Goal: Transaction & Acquisition: Purchase product/service

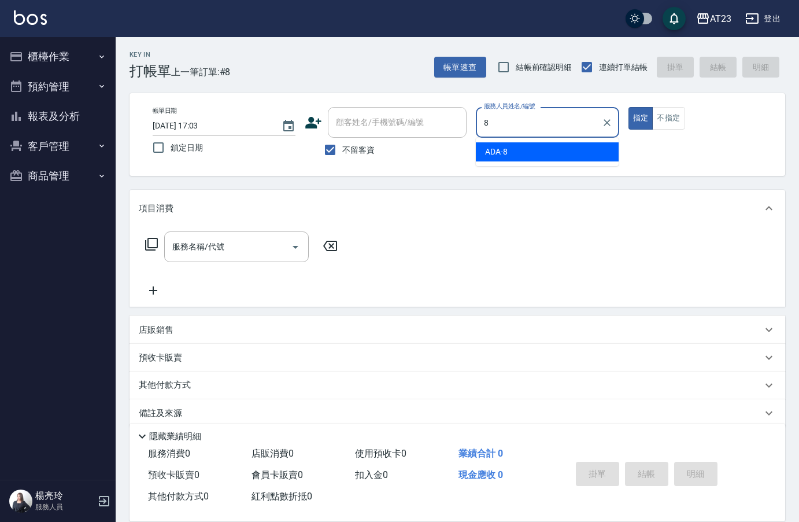
type input "8"
type button "true"
type input "ADA-8"
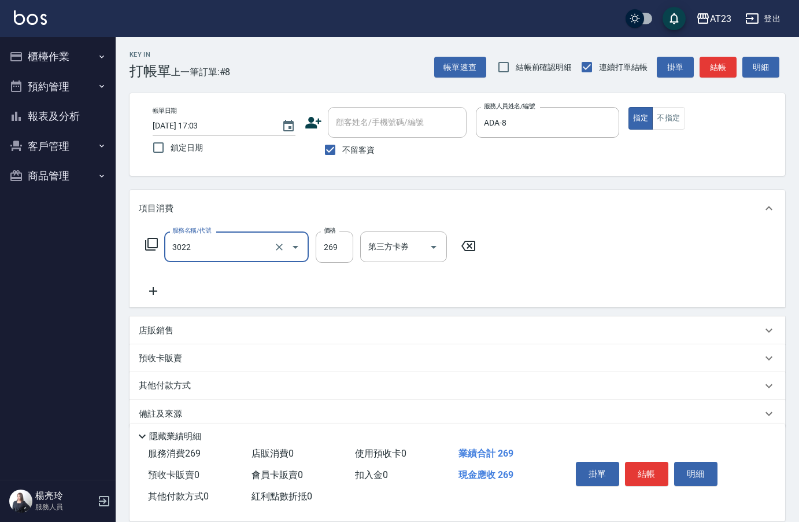
type input "(活動)造型剪(3022)"
click at [656, 468] on button "結帳" at bounding box center [646, 474] width 43 height 24
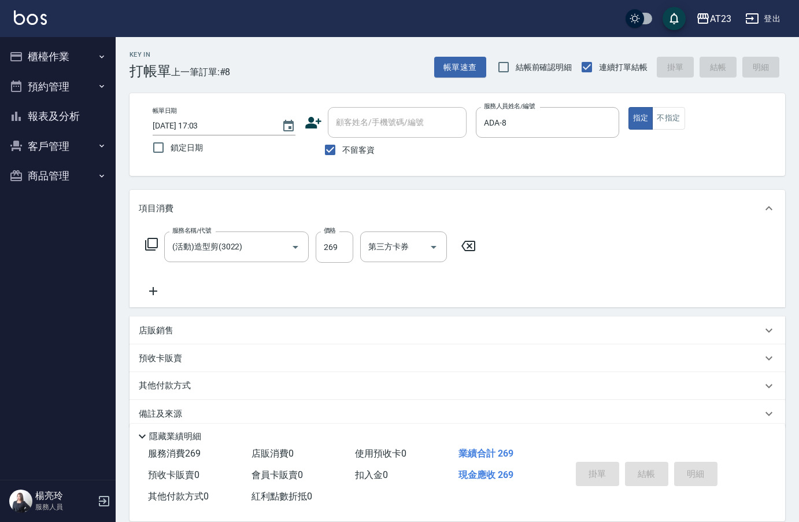
type input "[DATE] 17:04"
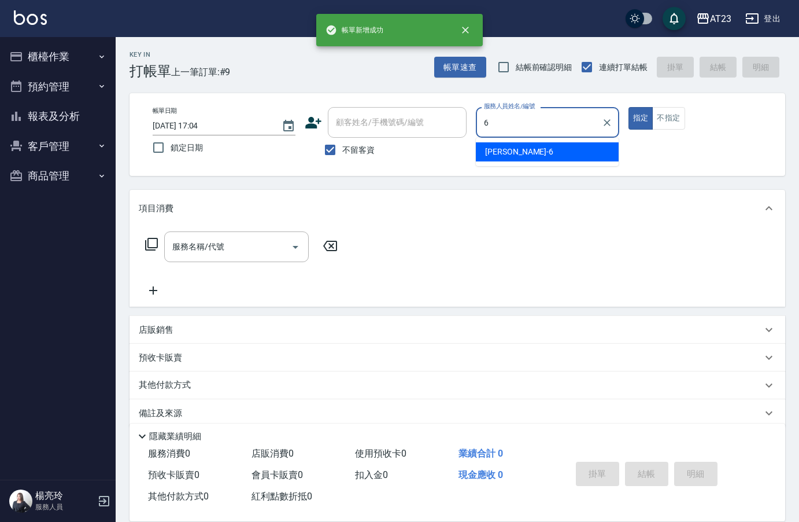
type input "Joann-6"
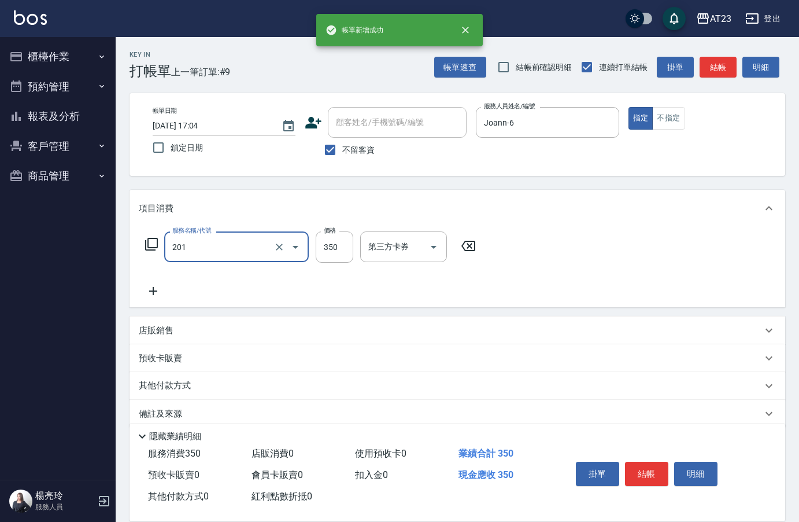
type input "一般洗髮(201)"
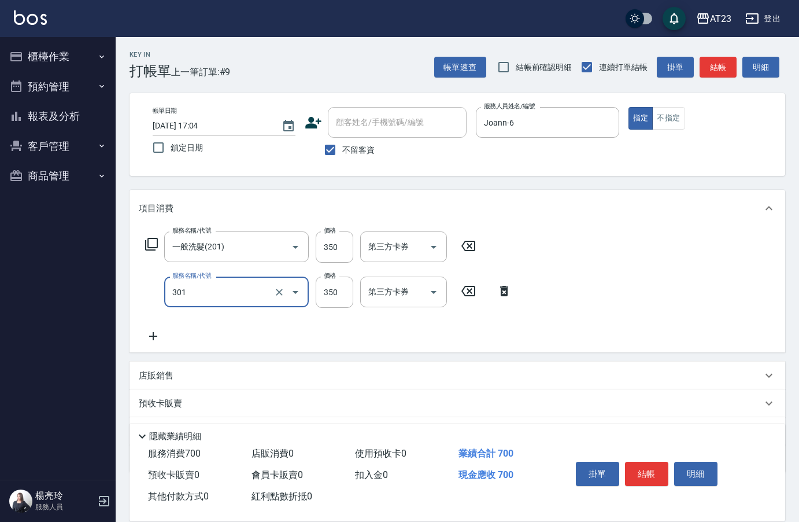
type input "造型剪髮(301)"
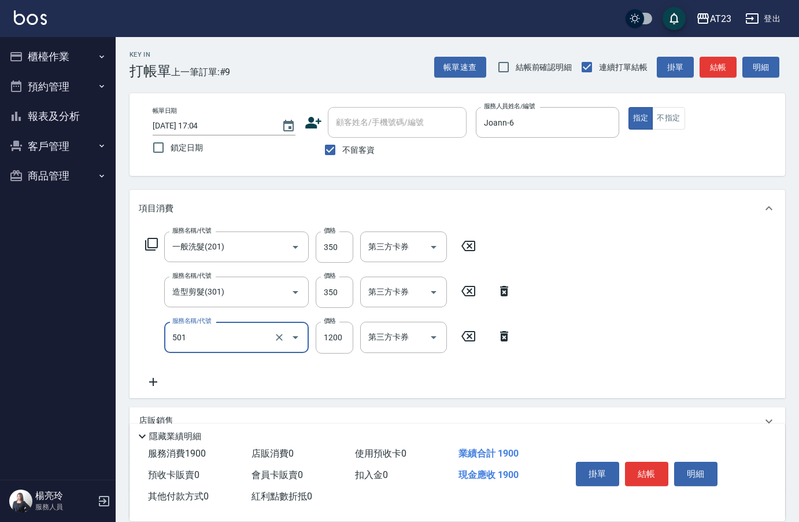
type input "染髮(501)"
click at [651, 466] on button "結帳" at bounding box center [646, 474] width 43 height 24
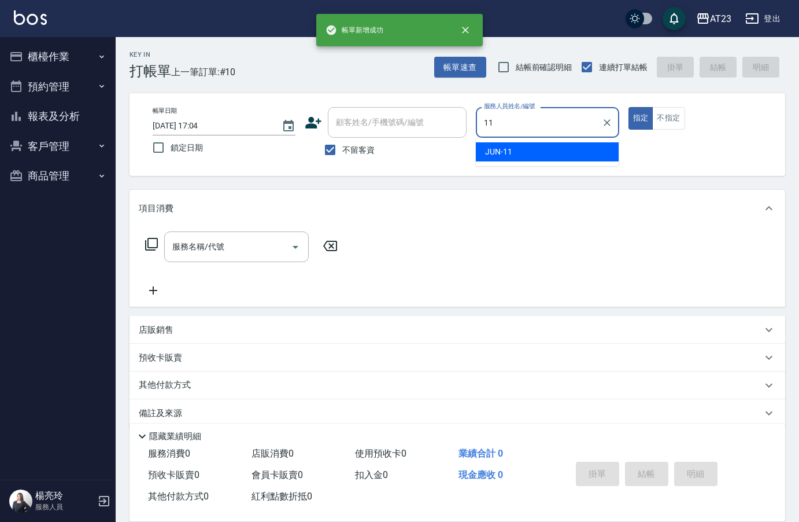
type input "JUN-11"
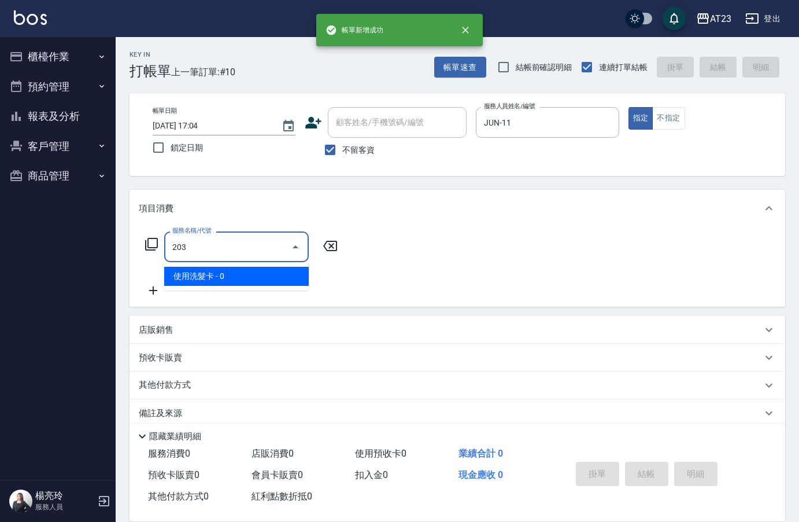
type input "使用洗髮卡(203)"
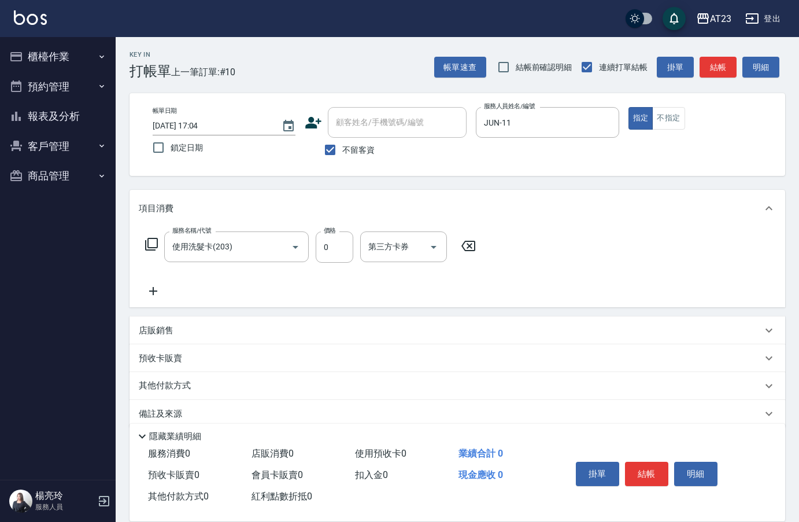
click at [294, 277] on div "服務名稱/代號 使用洗髮卡(203) 服務名稱/代號 價格 0 價格 第三方卡券 第三方卡券" at bounding box center [311, 264] width 344 height 67
click at [147, 294] on icon at bounding box center [153, 291] width 29 height 14
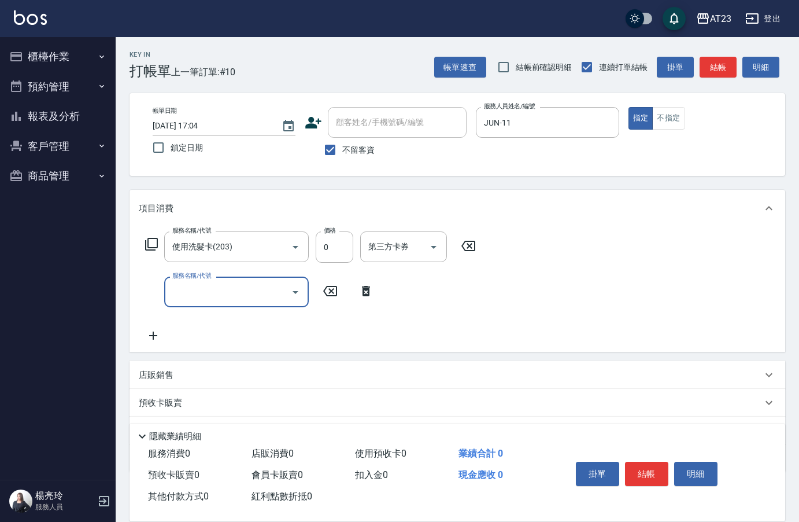
click at [164, 290] on div "服務名稱/代號" at bounding box center [236, 291] width 145 height 31
type input "造型剪髮(301)"
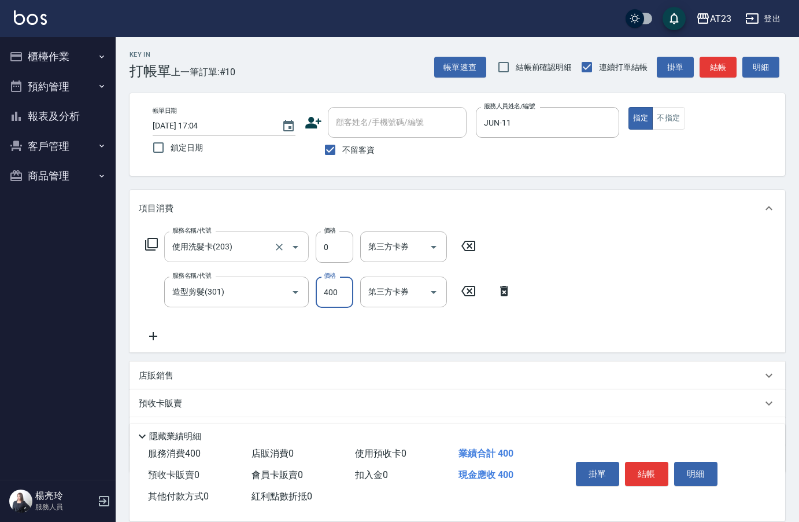
type input "400"
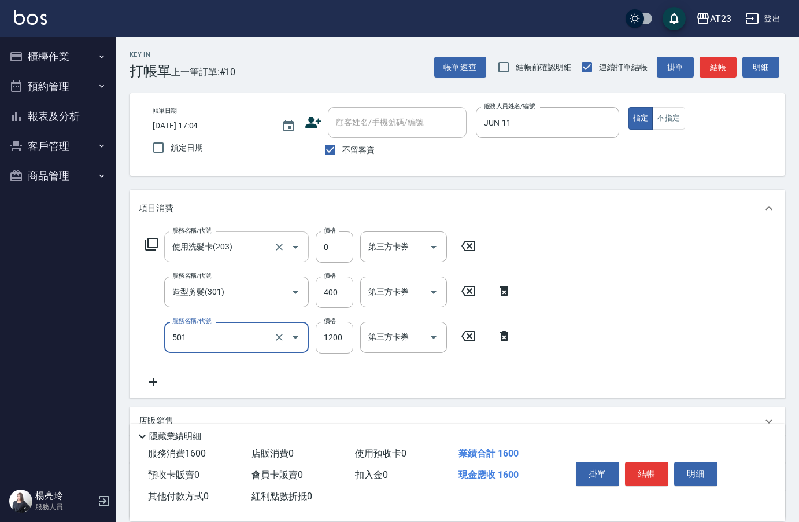
type input "染髮(501)"
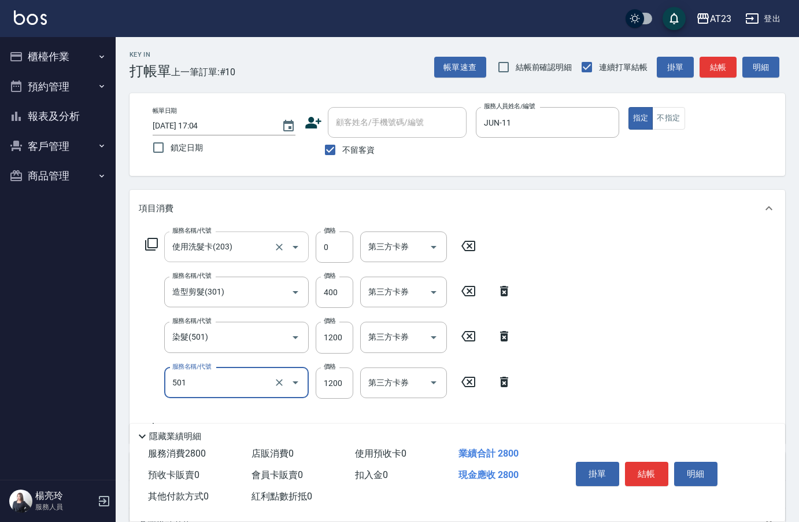
type input "染髮(501)"
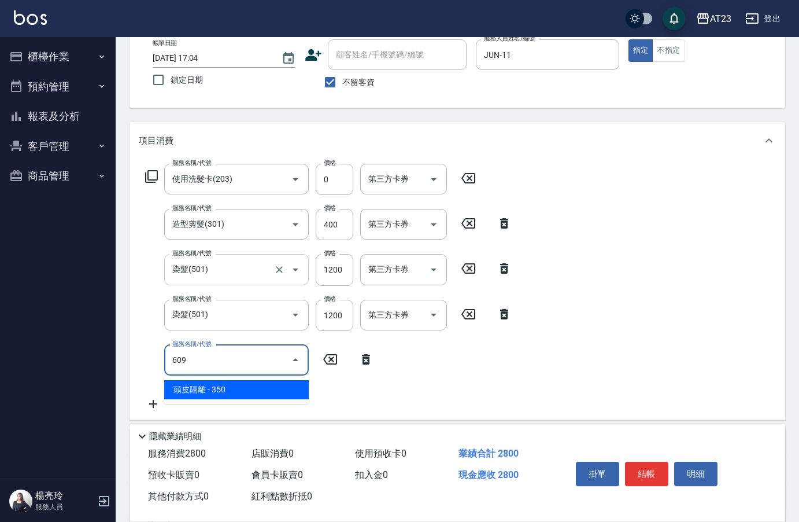
scroll to position [174, 0]
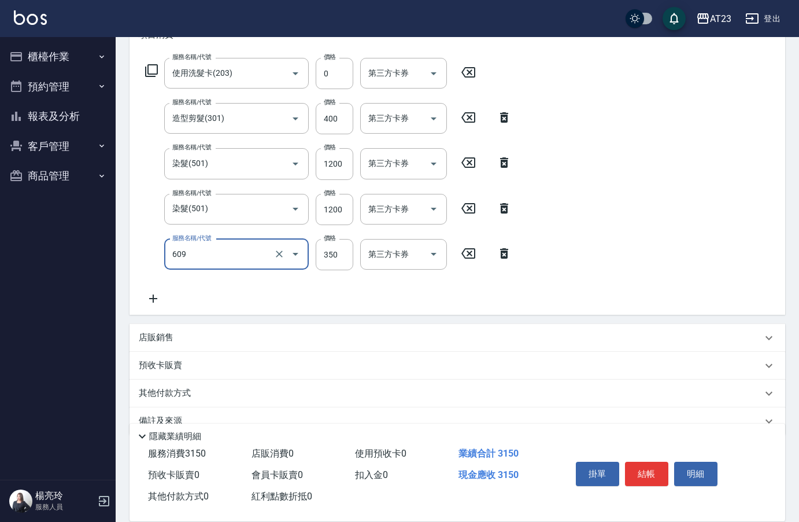
type input "頭皮隔離(609)"
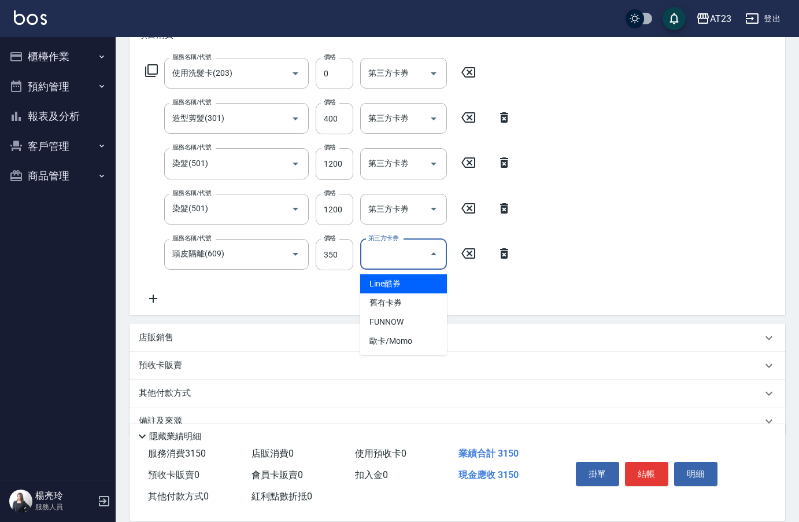
drag, startPoint x: 282, startPoint y: 296, endPoint x: 259, endPoint y: 296, distance: 23.7
click at [281, 296] on div "服務名稱/代號 使用洗髮卡(203) 服務名稱/代號 價格 0 價格 第三方卡券 第三方卡券 服務名稱/代號 造型剪髮(301) 服務名稱/代號 價格 400…" at bounding box center [329, 182] width 380 height 248
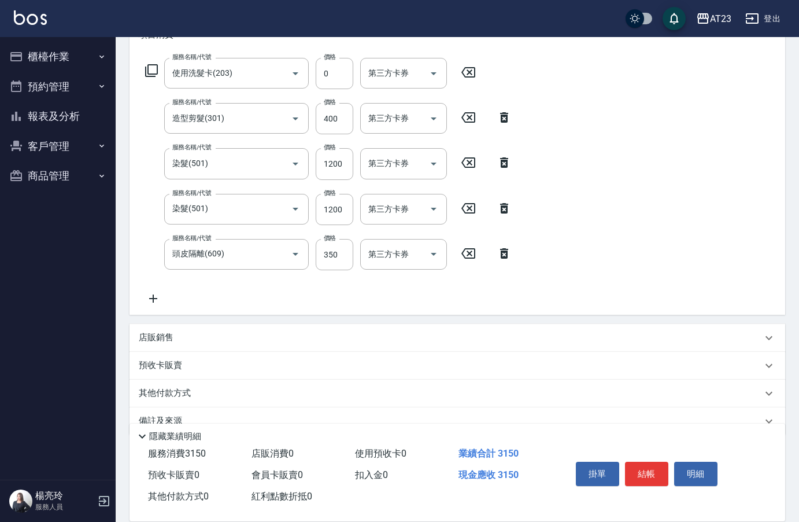
click at [153, 299] on icon at bounding box center [153, 298] width 29 height 14
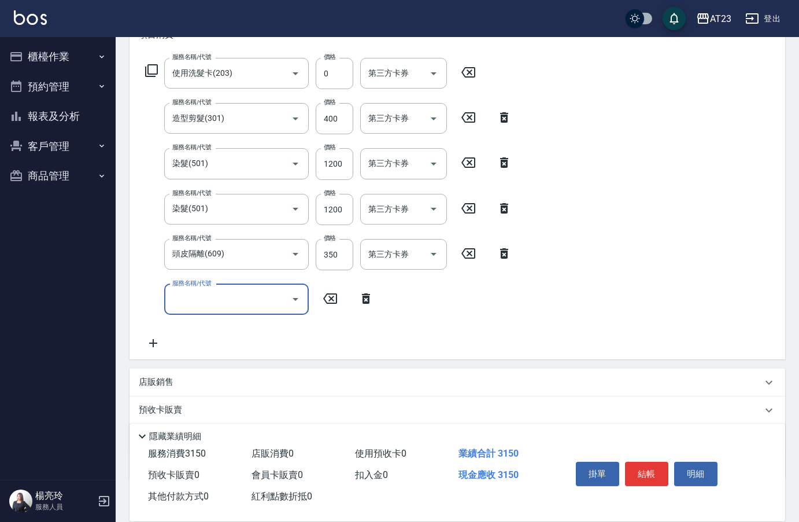
click at [186, 287] on label "服務名稱/代號" at bounding box center [191, 283] width 39 height 9
click at [186, 296] on input "服務名稱/代號" at bounding box center [227, 299] width 117 height 20
type input "互助50(705)"
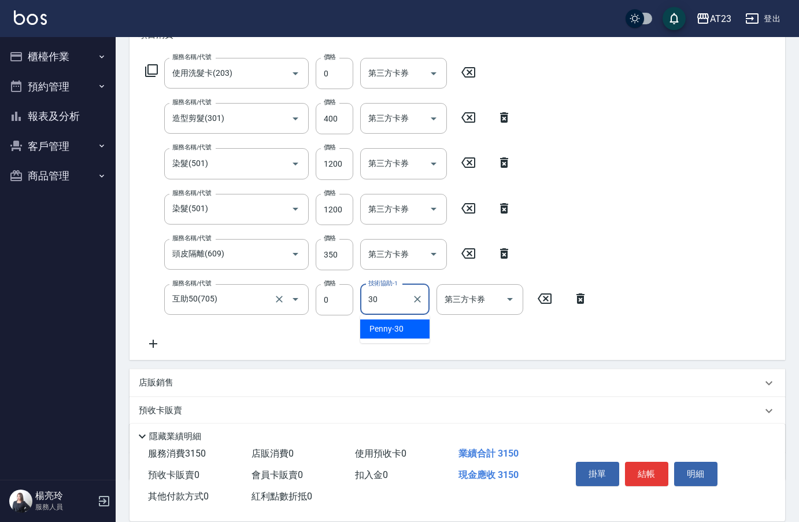
type input "Penny-30"
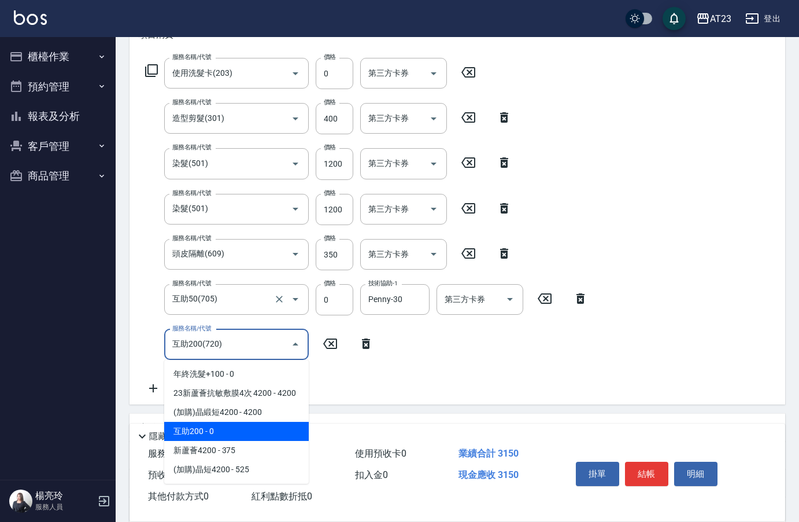
type input "互助200(720)"
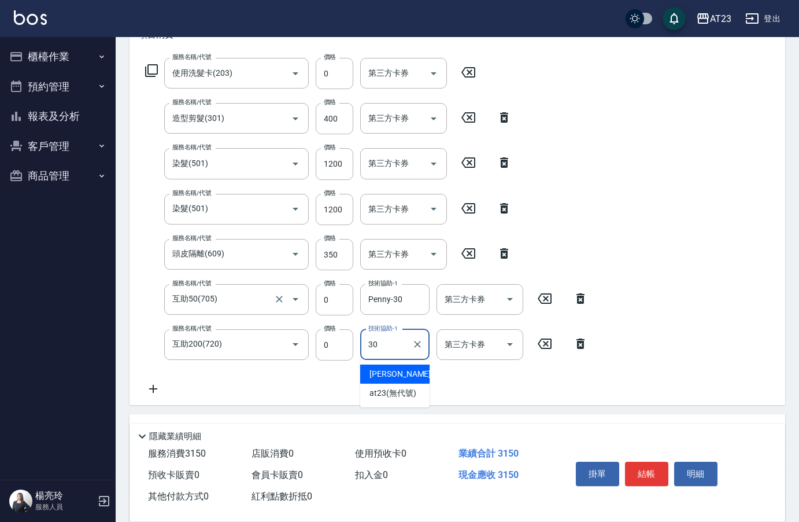
type input "Penny-30"
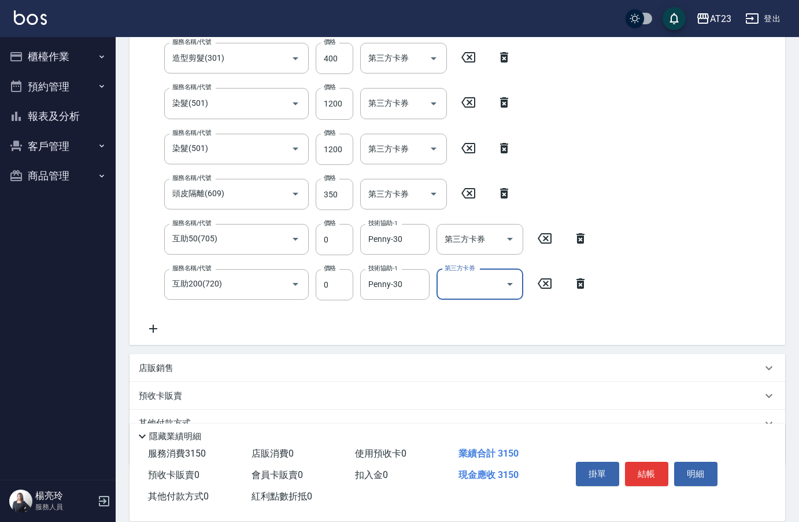
scroll to position [288, 0]
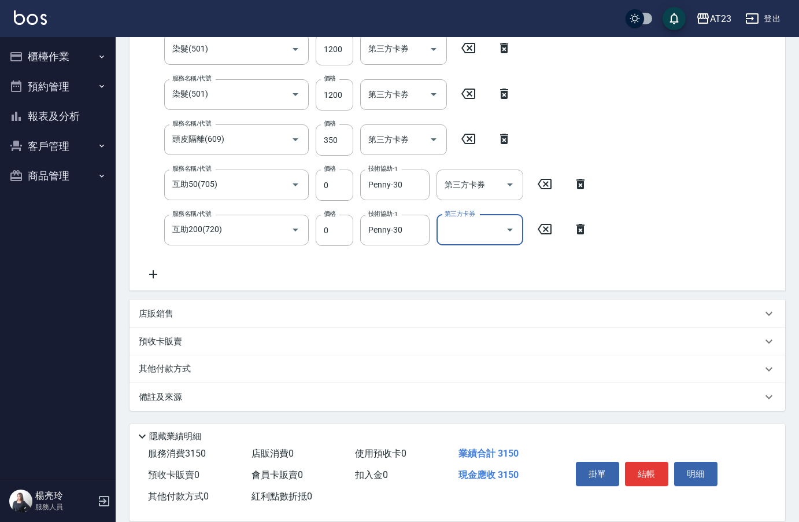
click at [213, 375] on div "其他付款方式" at bounding box center [458, 369] width 656 height 28
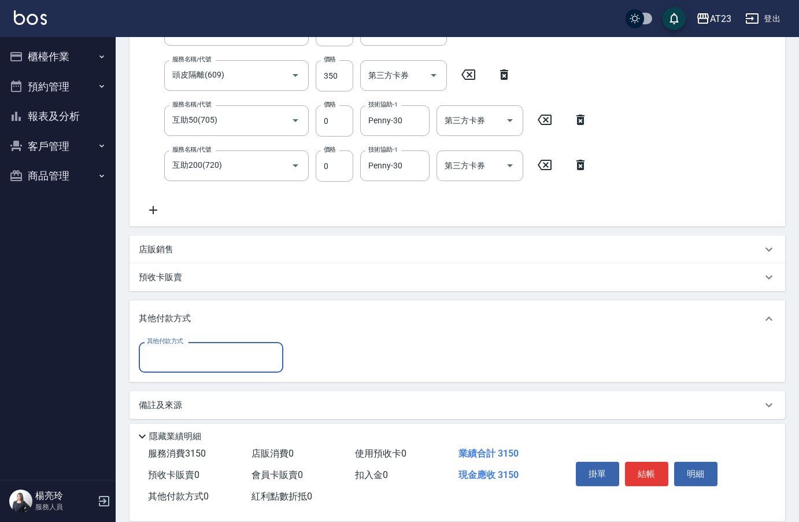
scroll to position [354, 0]
click at [216, 364] on input "其他付款方式" at bounding box center [211, 355] width 134 height 20
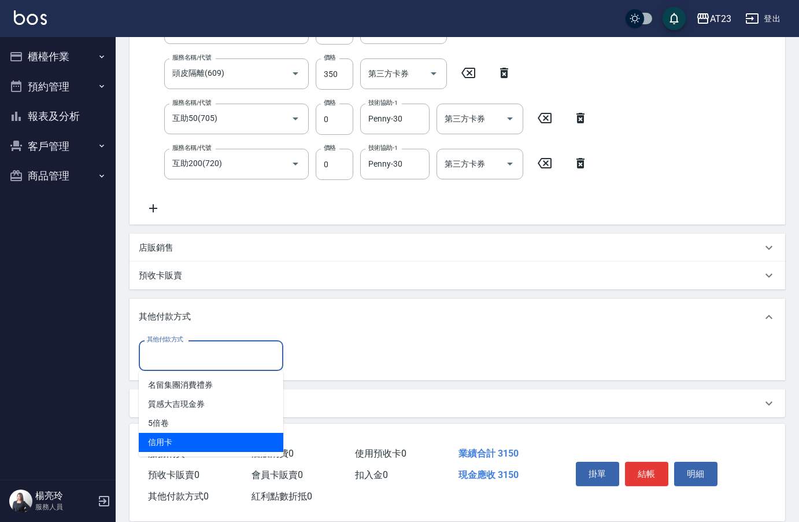
click at [180, 441] on span "信用卡" at bounding box center [211, 442] width 145 height 19
type input "信用卡"
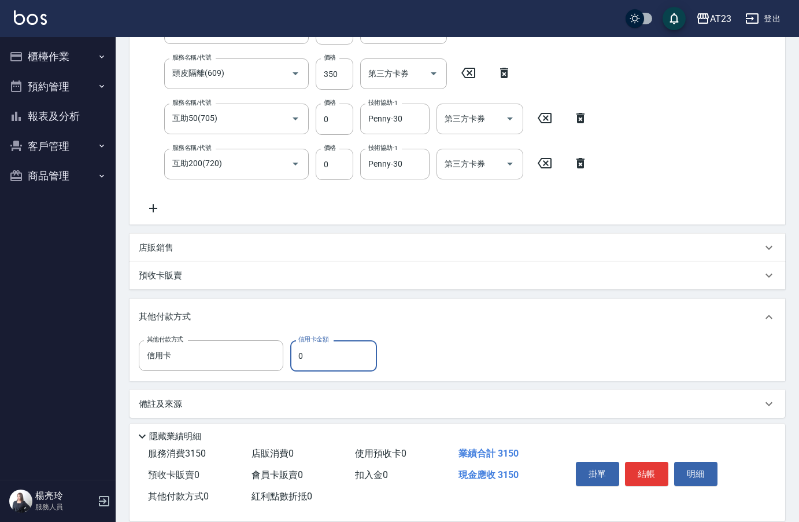
drag, startPoint x: 303, startPoint y: 349, endPoint x: 293, endPoint y: 344, distance: 11.4
click at [293, 345] on input "0" at bounding box center [333, 355] width 87 height 31
type input "3150"
click at [641, 475] on button "結帳" at bounding box center [646, 474] width 43 height 24
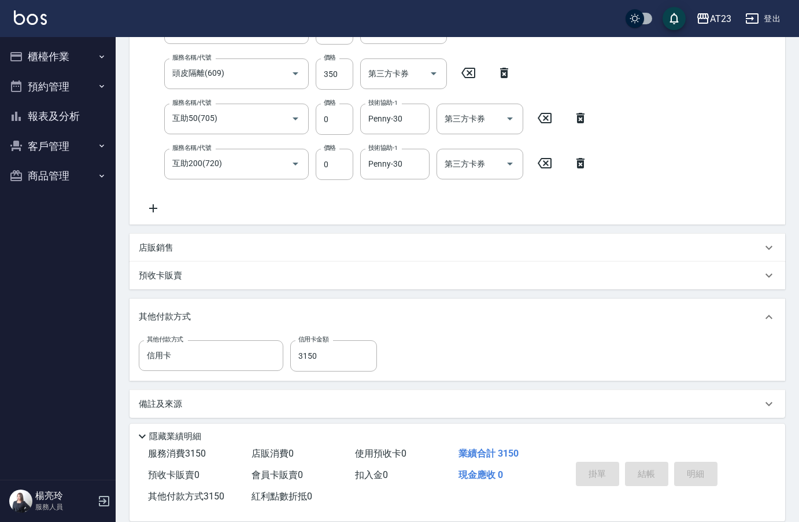
type input "[DATE] 17:05"
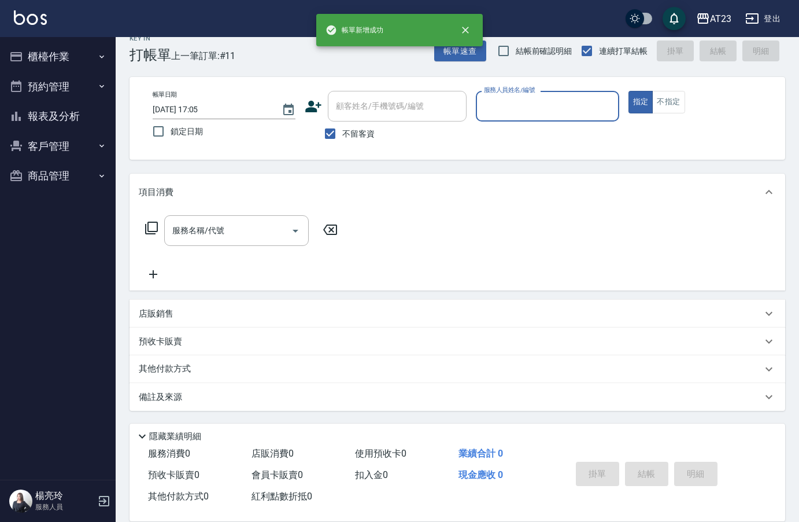
scroll to position [16, 0]
type input "JUN-11"
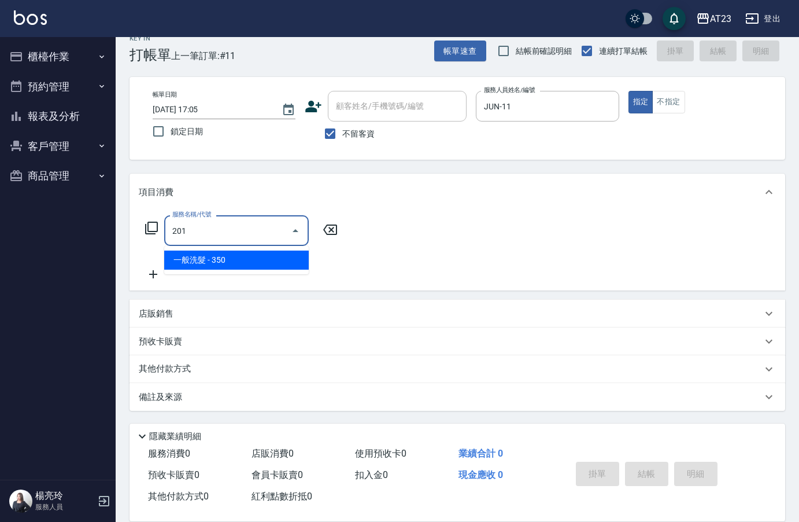
type input "一般洗髮(201)"
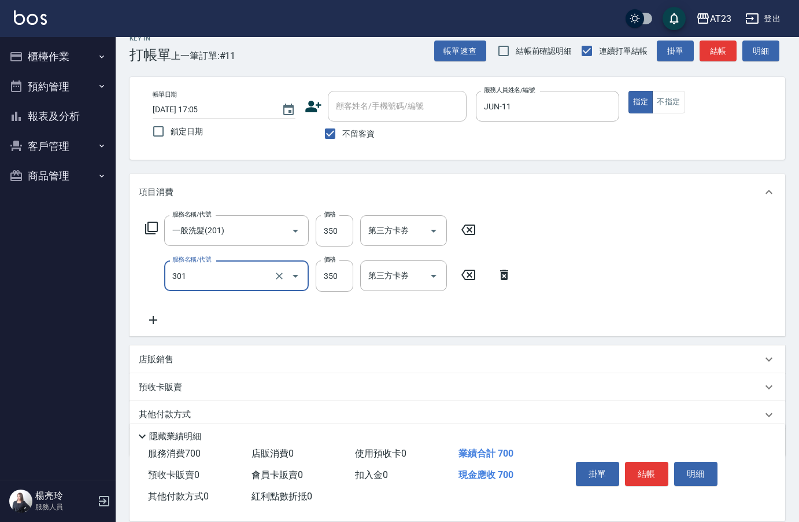
type input "造型剪髮(301)"
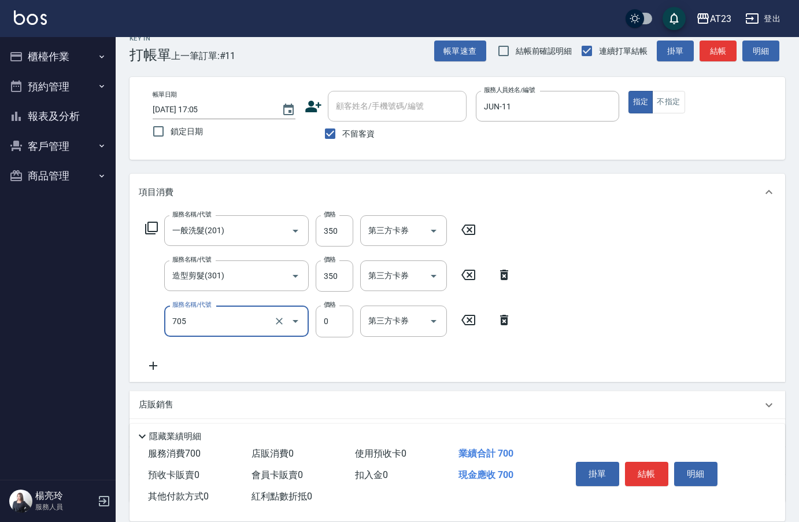
type input "互助50(705)"
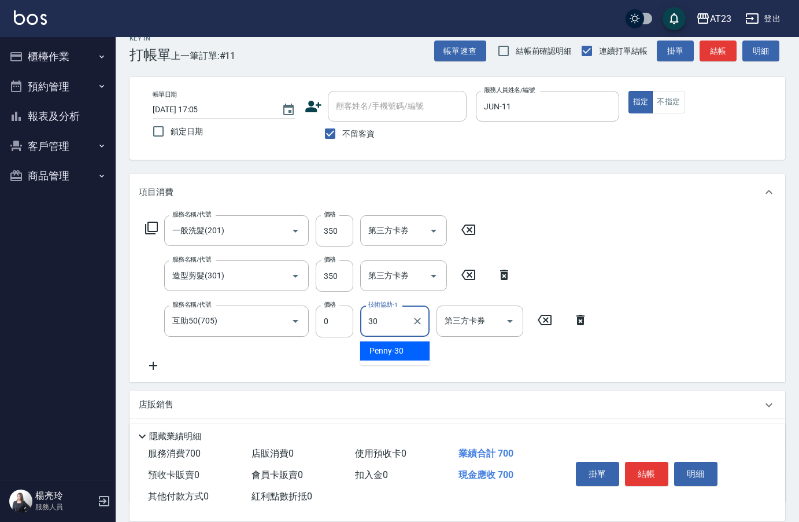
type input "Penny-30"
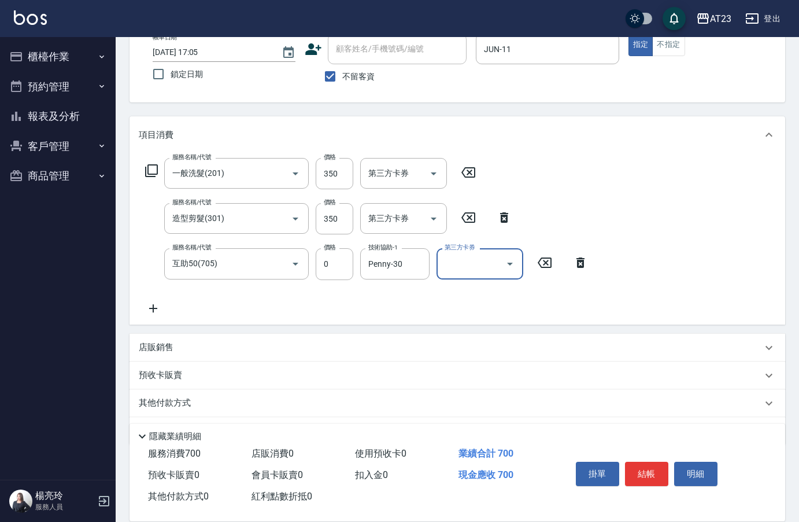
scroll to position [108, 0]
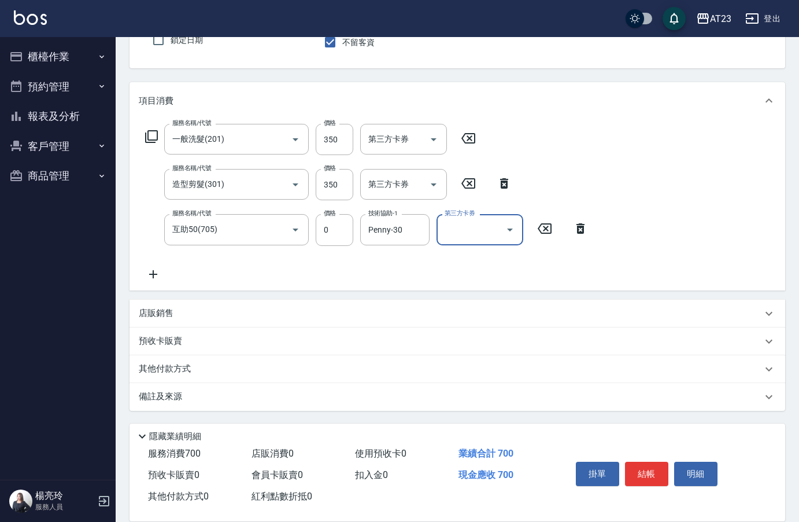
click at [182, 371] on p "其他付款方式" at bounding box center [168, 369] width 58 height 13
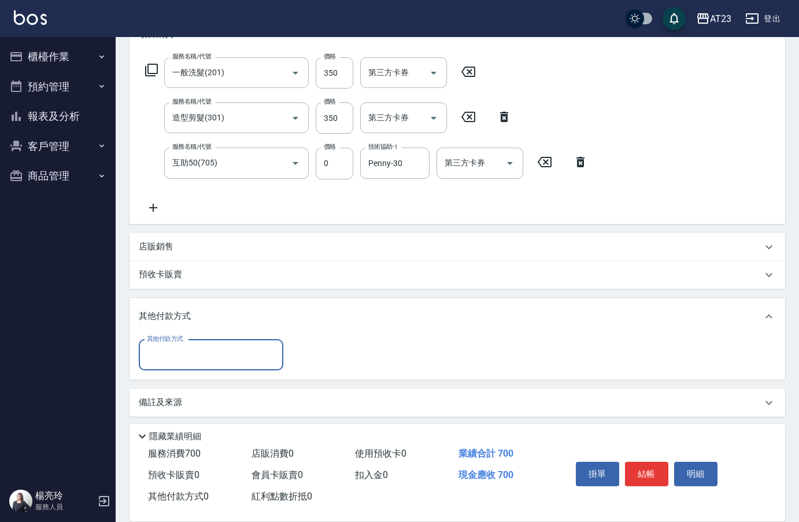
scroll to position [176, 0]
click at [182, 361] on input "其他付款方式" at bounding box center [211, 353] width 134 height 20
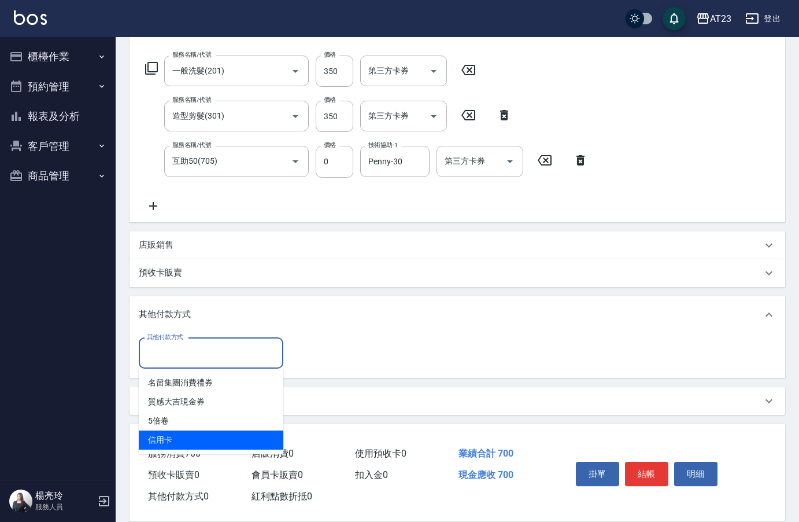
click at [174, 441] on span "信用卡" at bounding box center [211, 439] width 145 height 19
type input "信用卡"
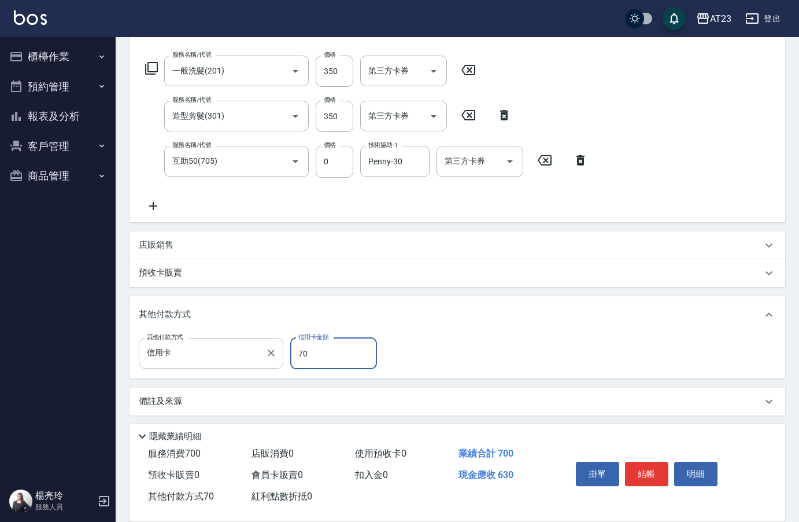
drag, startPoint x: 313, startPoint y: 354, endPoint x: 227, endPoint y: 268, distance: 121.5
click at [237, 349] on div "其他付款方式 信用卡 其他付款方式 信用卡金額 70 信用卡金額" at bounding box center [261, 353] width 245 height 31
type input "75"
click at [323, 120] on input "350" at bounding box center [335, 116] width 38 height 31
click at [342, 118] on input "350" at bounding box center [335, 116] width 38 height 31
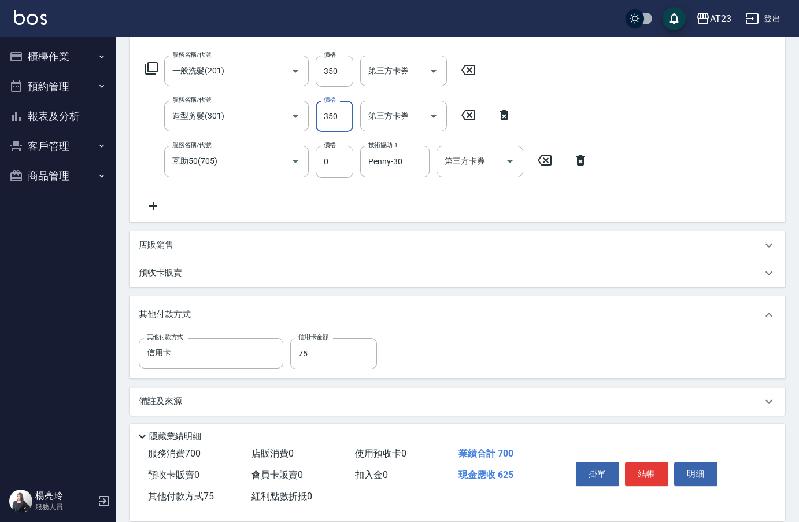
type input "4"
type input "0"
type input "400"
click at [296, 349] on input "0" at bounding box center [333, 353] width 87 height 31
type input "750"
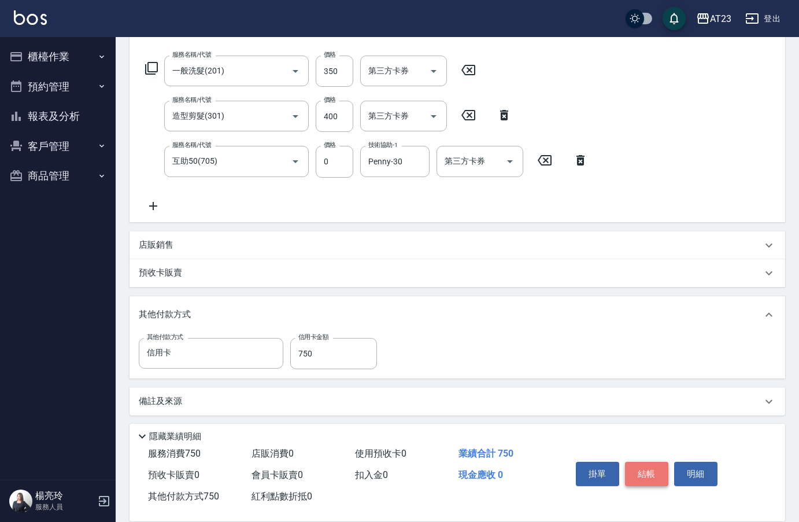
click at [652, 469] on button "結帳" at bounding box center [646, 474] width 43 height 24
type input "[DATE] 17:06"
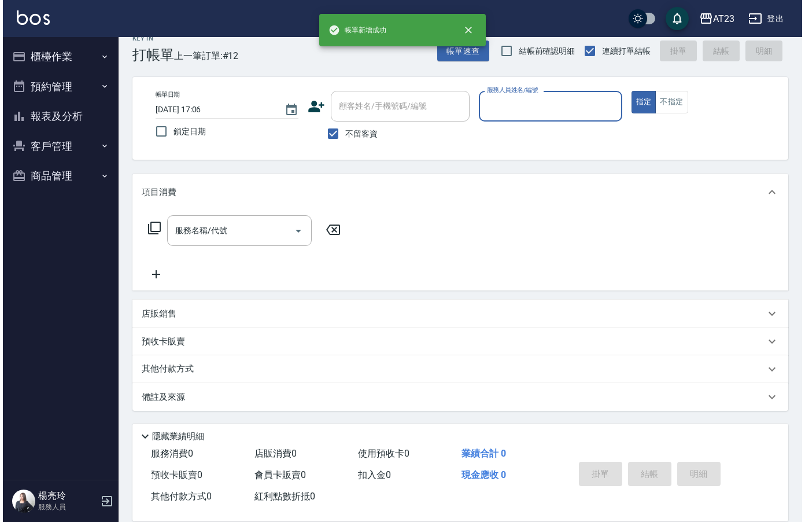
scroll to position [16, 0]
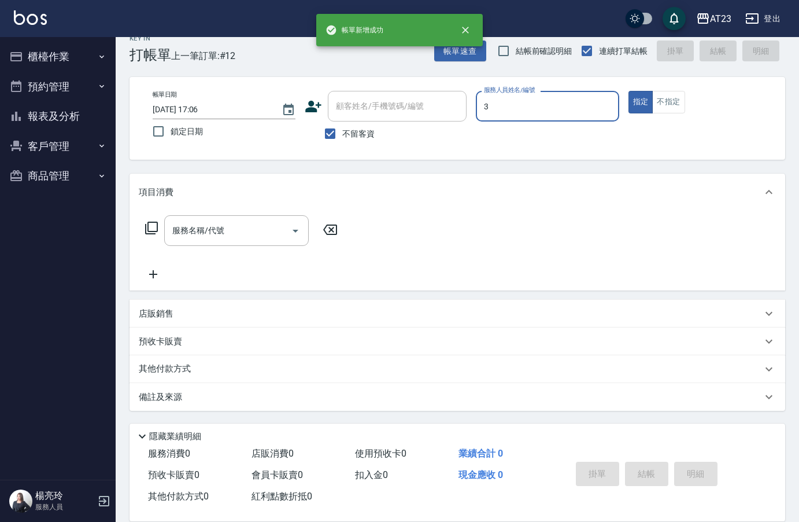
type input "[PERSON_NAME]-3"
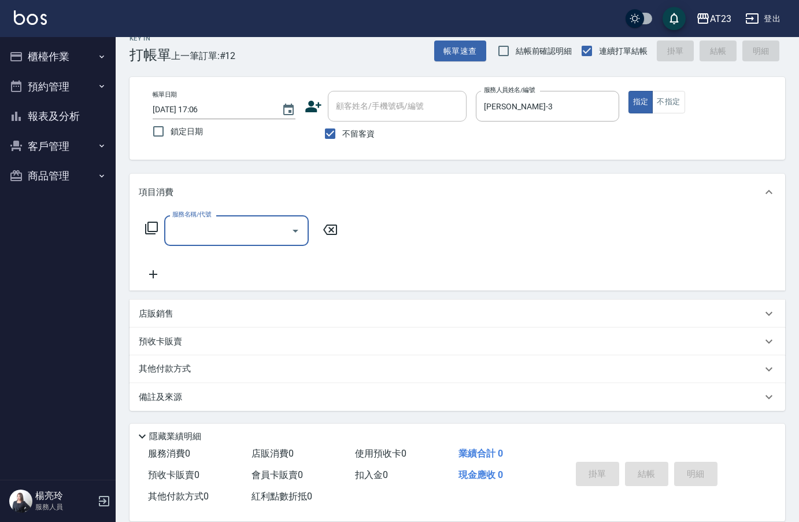
click at [147, 228] on icon at bounding box center [151, 228] width 13 height 13
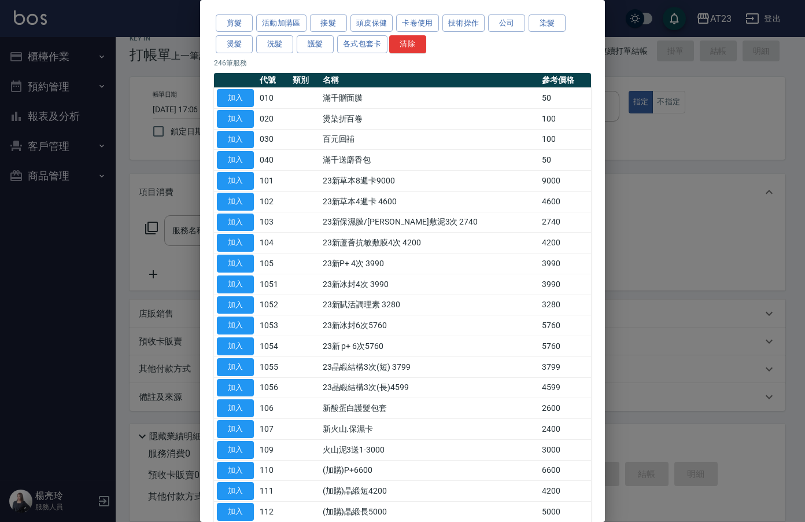
scroll to position [0, 0]
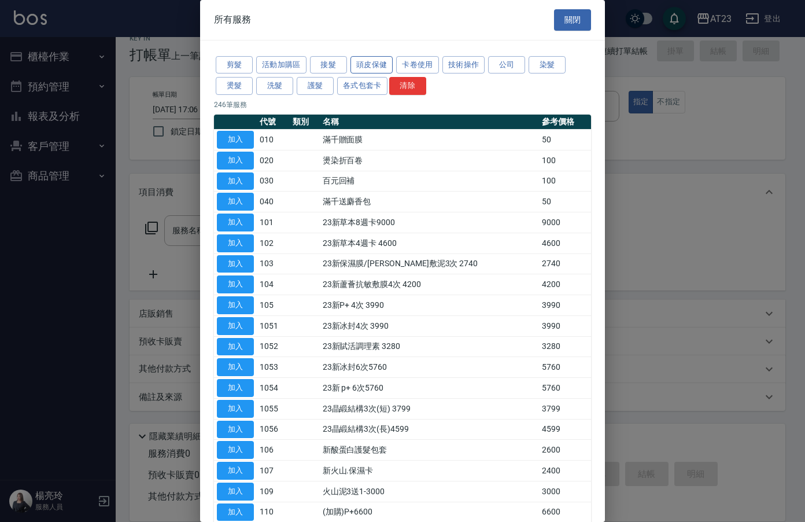
click at [382, 69] on button "頭皮保健" at bounding box center [371, 65] width 43 height 18
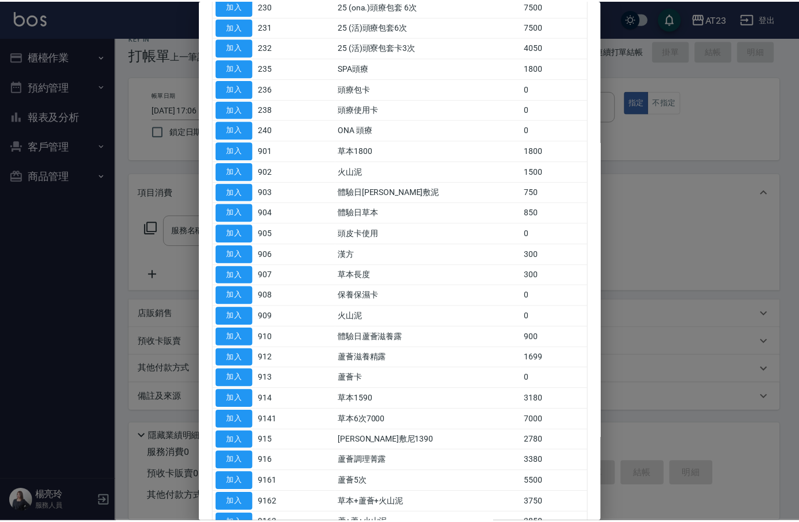
scroll to position [174, 0]
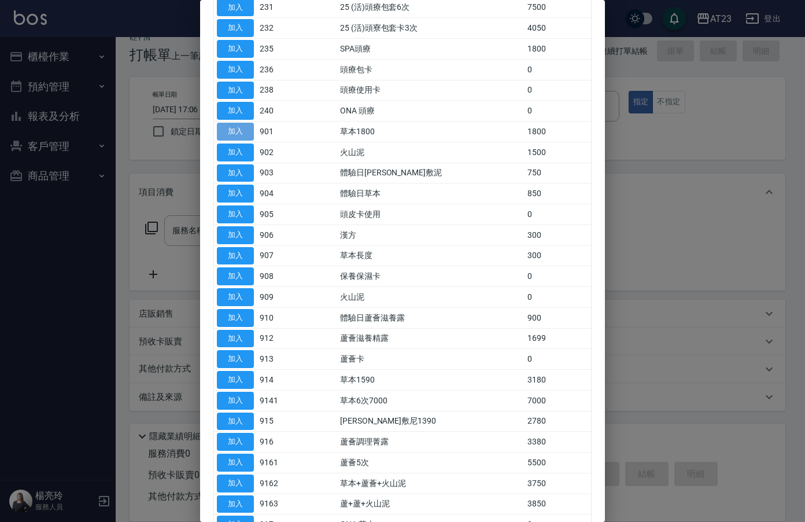
click at [237, 130] on button "加入" at bounding box center [235, 132] width 37 height 18
type input "草本1800(901)"
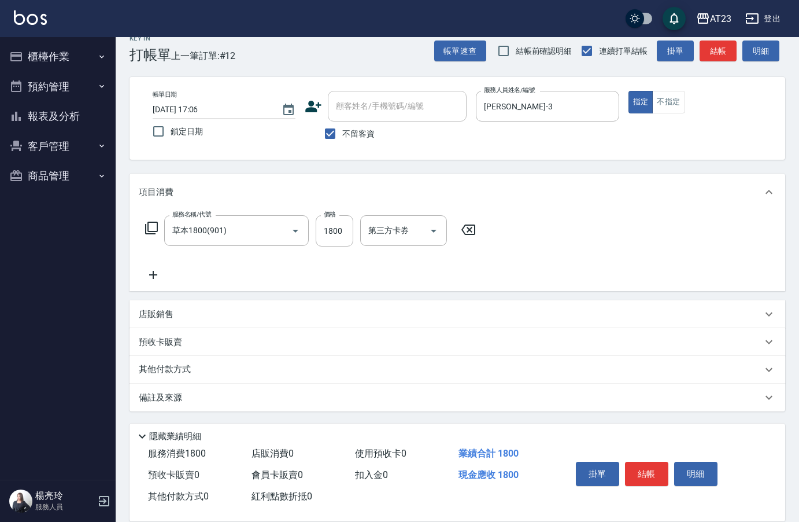
scroll to position [17, 0]
click at [168, 368] on p "其他付款方式" at bounding box center [168, 369] width 58 height 13
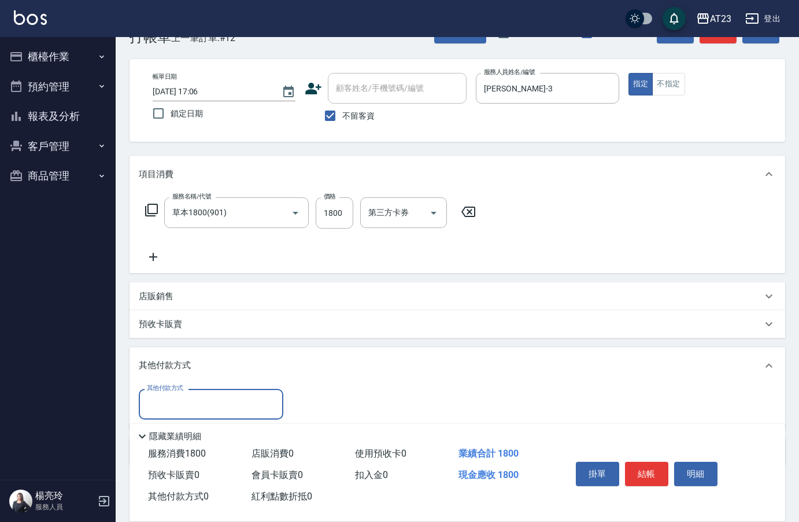
scroll to position [0, 0]
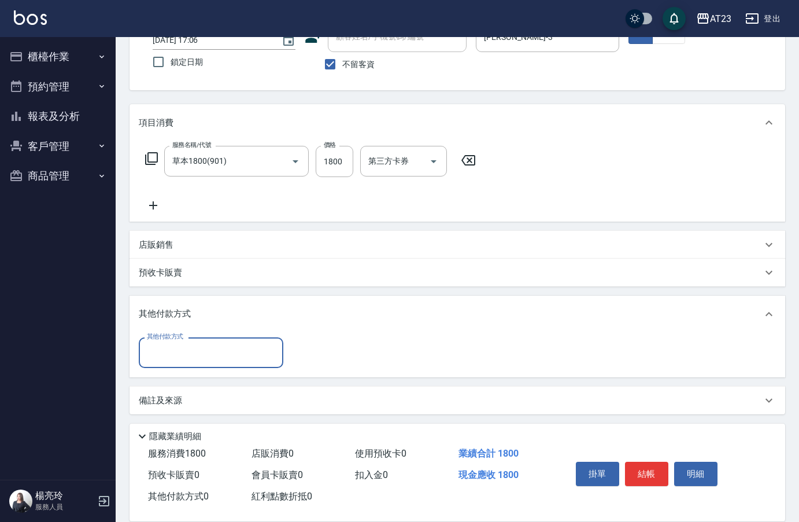
drag, startPoint x: 171, startPoint y: 356, endPoint x: 174, endPoint y: 361, distance: 6.5
click at [171, 355] on input "其他付款方式" at bounding box center [211, 352] width 134 height 20
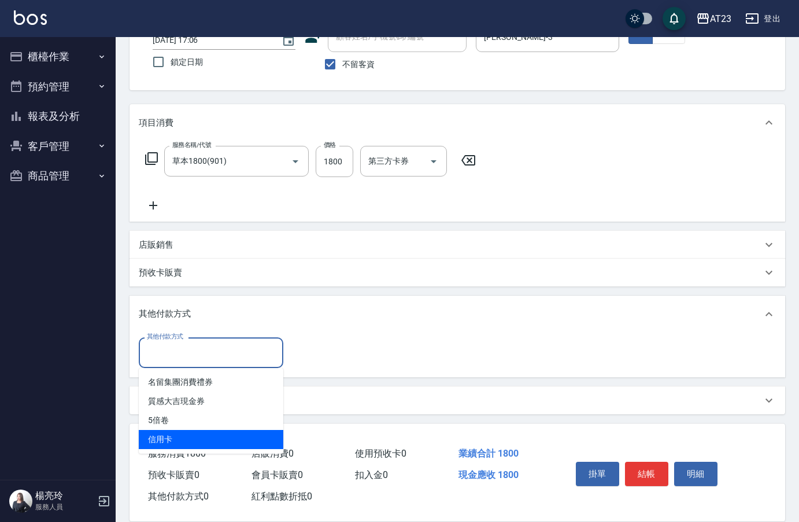
click at [179, 436] on span "信用卡" at bounding box center [211, 439] width 145 height 19
type input "信用卡"
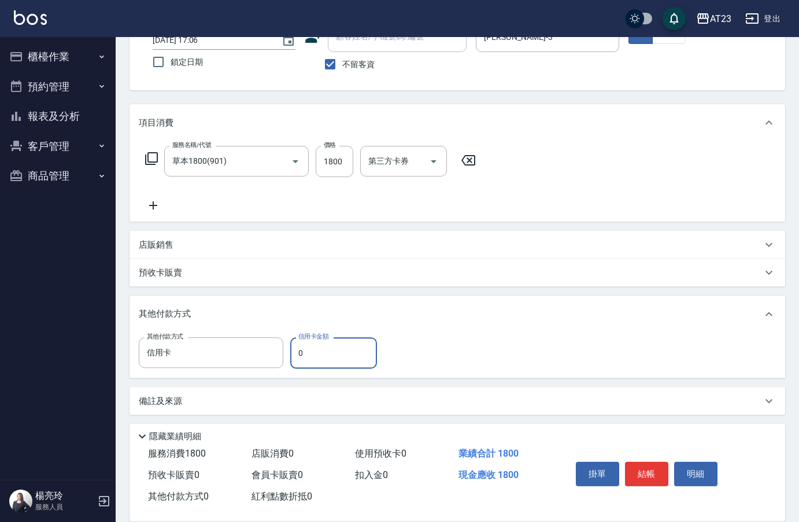
drag, startPoint x: 324, startPoint y: 352, endPoint x: 291, endPoint y: 356, distance: 32.6
click at [294, 356] on input "0" at bounding box center [333, 352] width 87 height 31
type input "1800"
click at [639, 466] on button "結帳" at bounding box center [646, 474] width 43 height 24
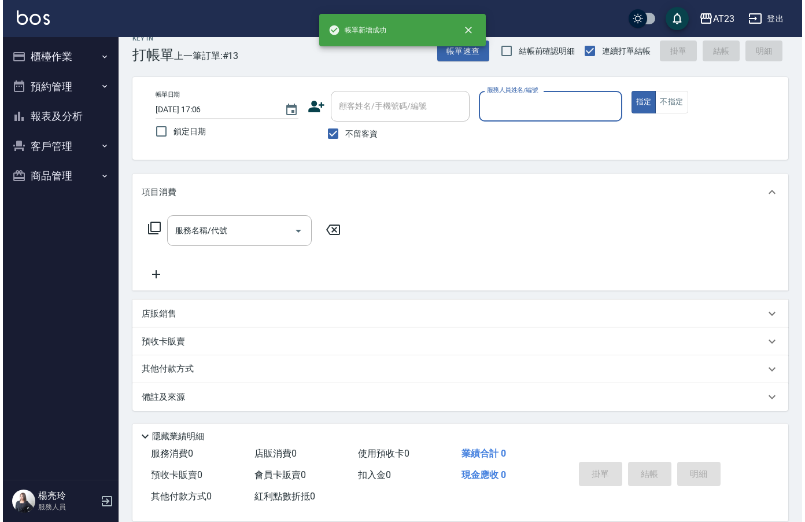
scroll to position [16, 0]
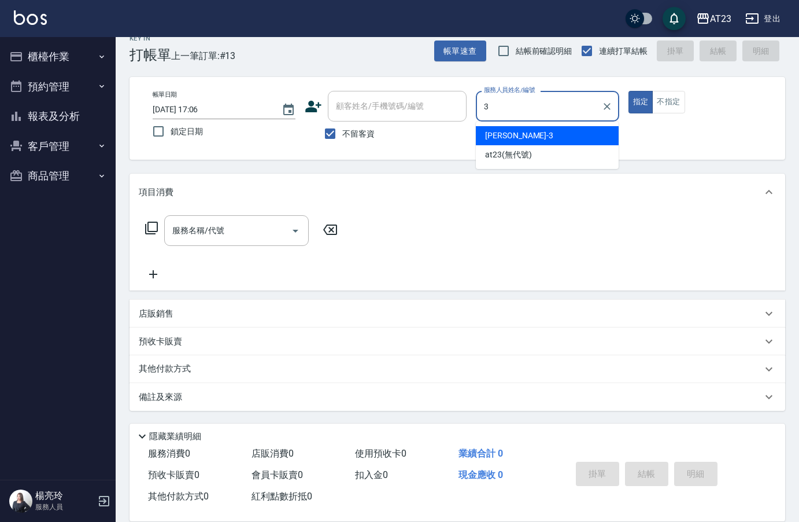
type input "[PERSON_NAME]-3"
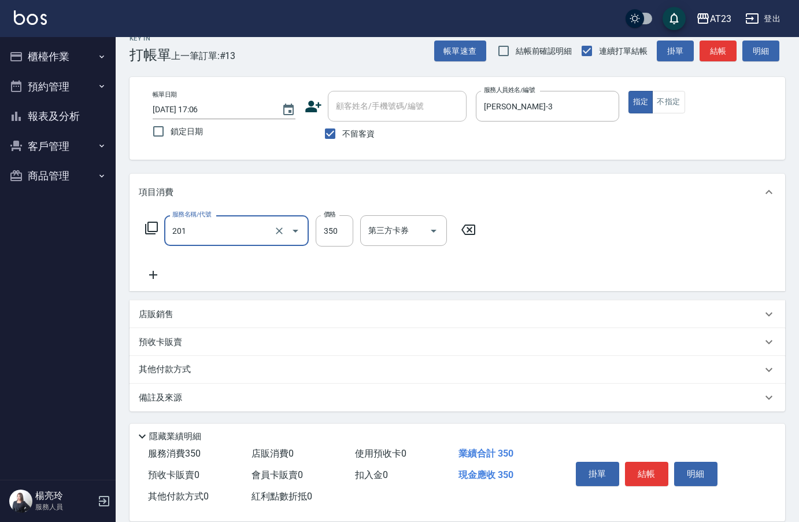
type input "一般洗髮(201)"
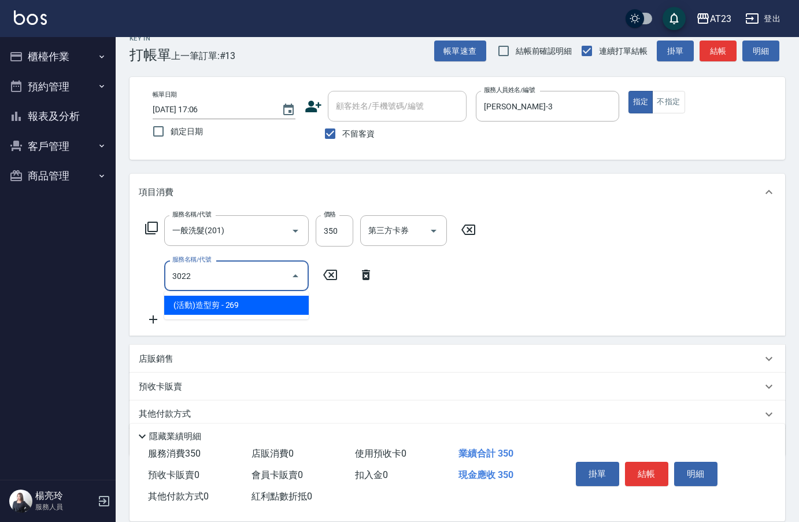
type input "(活動)造型剪(3022)"
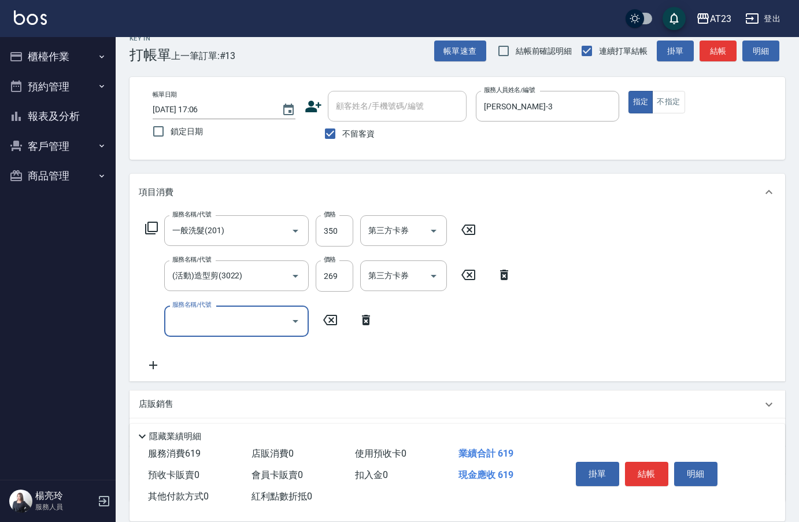
click at [143, 230] on div "服務名稱/代號 一般洗髮(201) 服務名稱/代號 價格 350 價格 第三方卡券 第三方卡券" at bounding box center [311, 230] width 344 height 31
click at [145, 230] on icon at bounding box center [152, 228] width 14 height 14
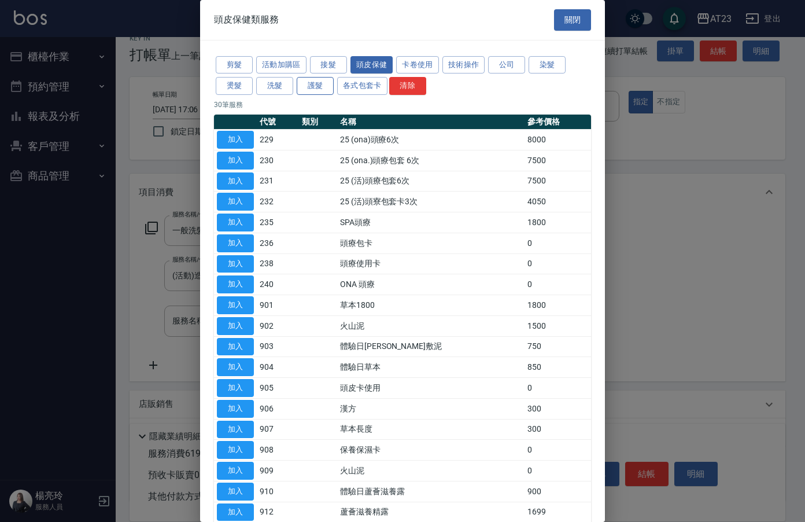
click at [308, 89] on button "護髮" at bounding box center [315, 86] width 37 height 18
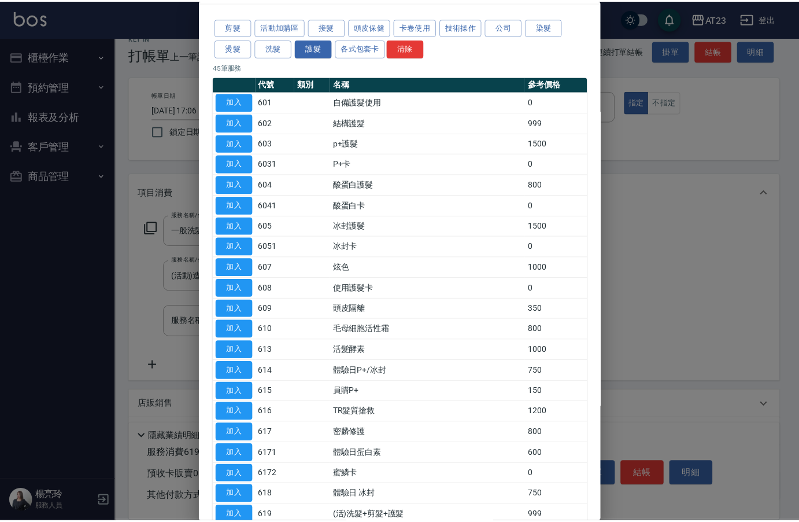
scroll to position [58, 0]
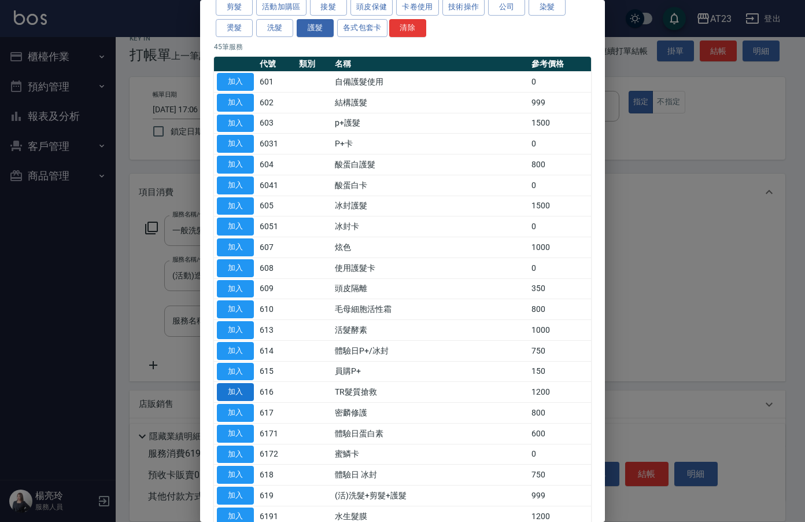
click at [245, 388] on button "加入" at bounding box center [235, 392] width 37 height 18
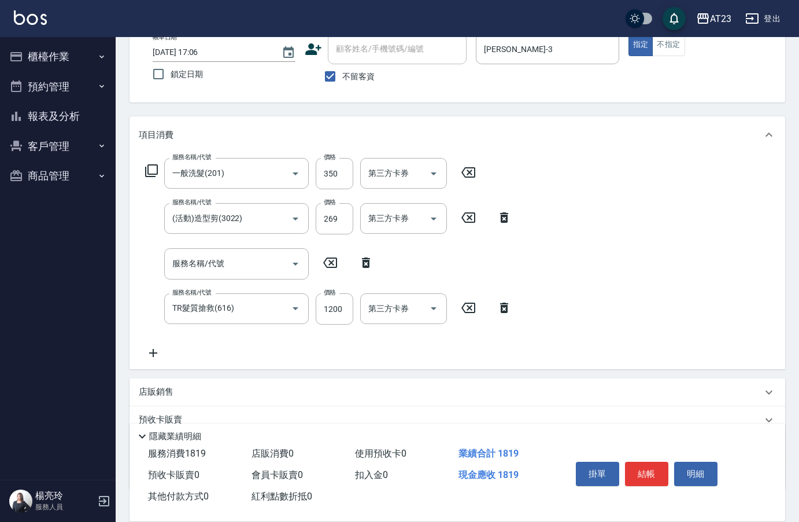
scroll to position [152, 0]
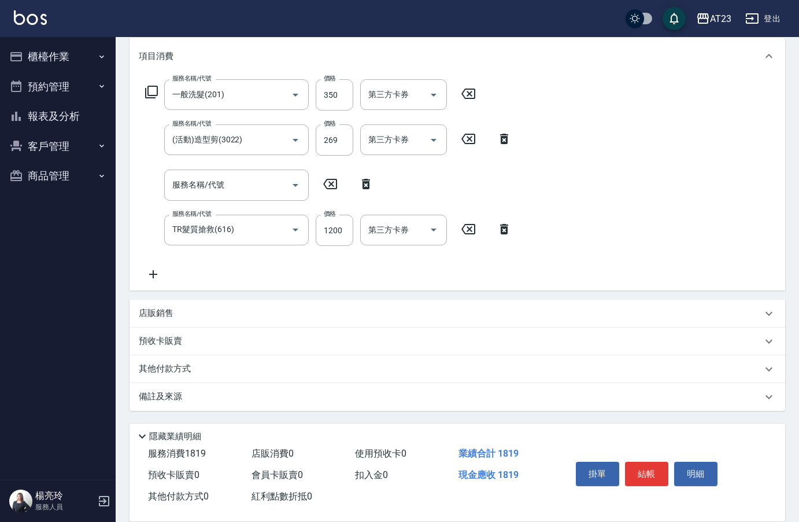
click at [189, 367] on p "其他付款方式" at bounding box center [168, 369] width 58 height 13
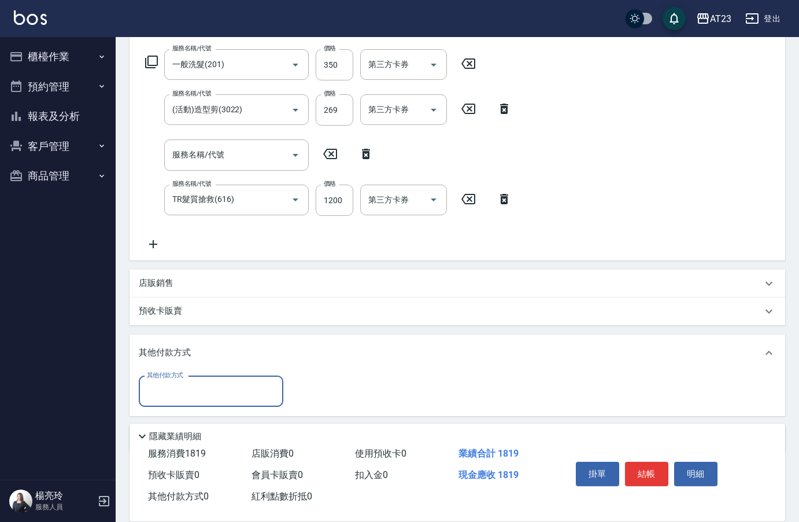
scroll to position [214, 0]
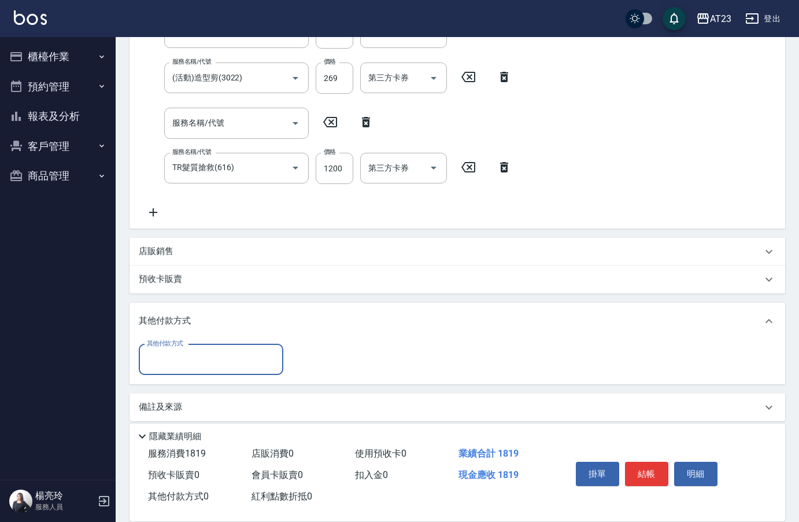
click at [187, 368] on div "其他付款方式" at bounding box center [211, 359] width 145 height 31
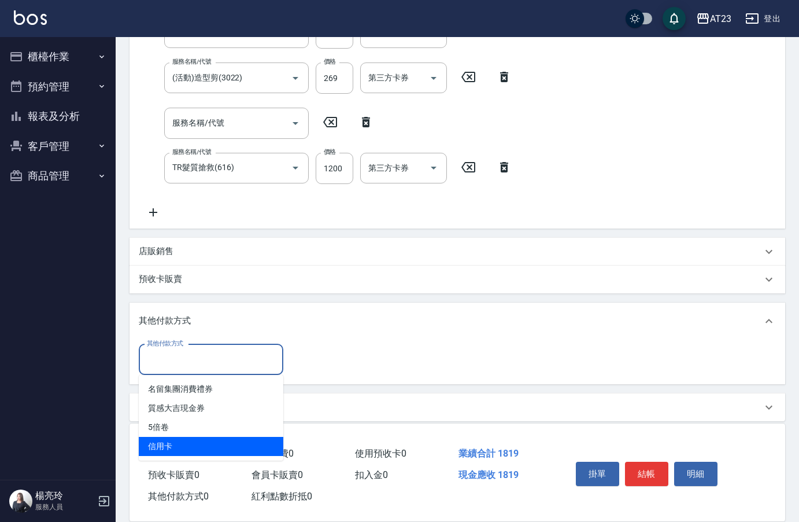
drag, startPoint x: 197, startPoint y: 446, endPoint x: 209, endPoint y: 440, distance: 13.7
click at [198, 446] on span "信用卡" at bounding box center [211, 446] width 145 height 19
type input "信用卡"
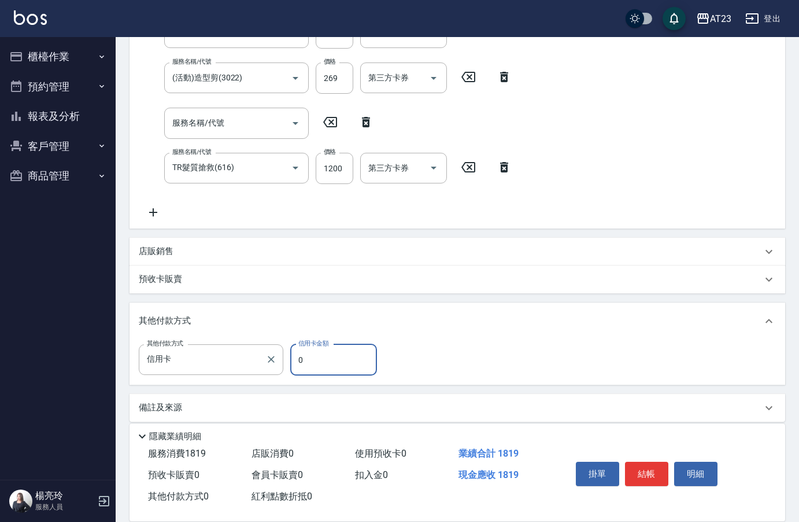
drag, startPoint x: 343, startPoint y: 357, endPoint x: 174, endPoint y: 344, distance: 170.0
click at [205, 348] on div "其他付款方式 信用卡 其他付款方式 信用卡金額 0 信用卡金額" at bounding box center [261, 359] width 245 height 31
type input "1819"
drag, startPoint x: 650, startPoint y: 468, endPoint x: 640, endPoint y: 462, distance: 12.2
click at [649, 467] on button "結帳" at bounding box center [646, 474] width 43 height 24
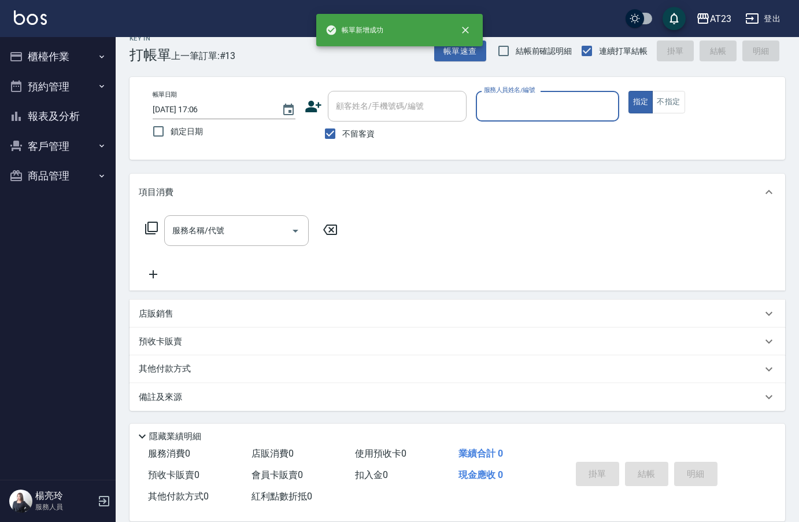
scroll to position [16, 0]
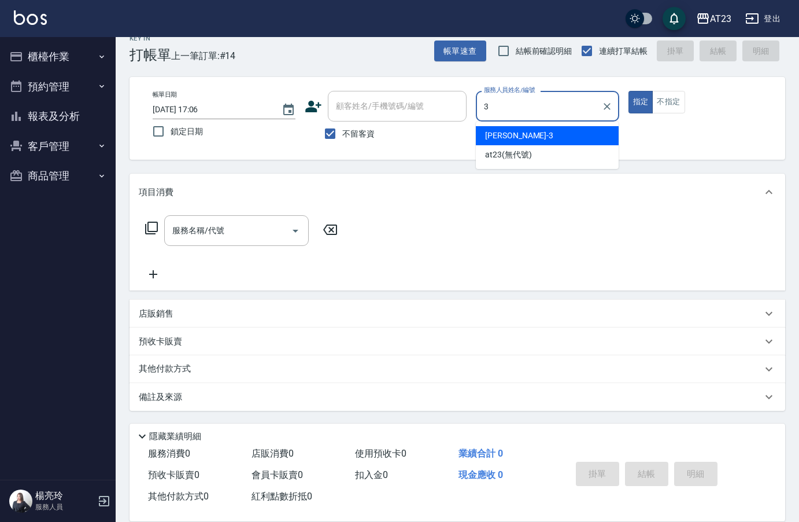
type input "[PERSON_NAME]-3"
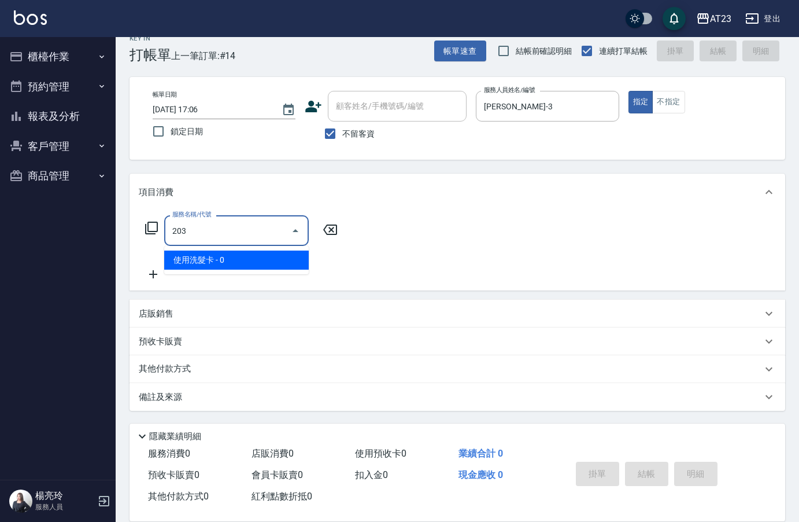
type input "使用洗髮卡(203)"
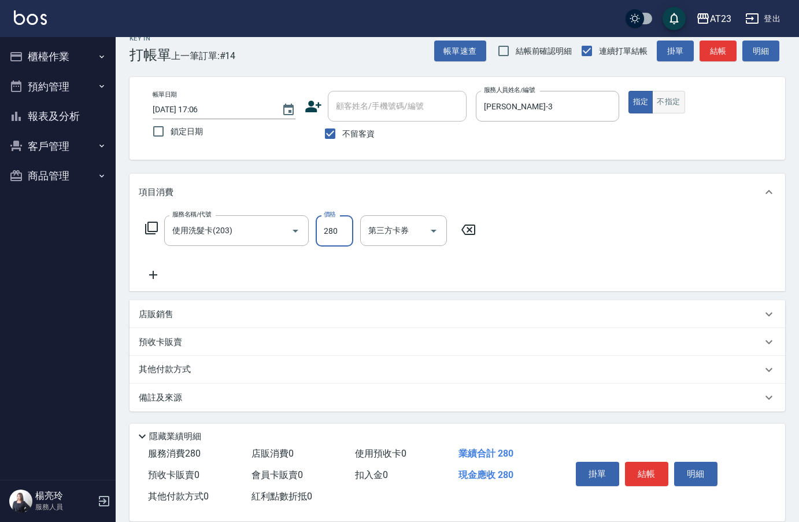
type input "280"
click at [674, 112] on button "不指定" at bounding box center [668, 102] width 32 height 23
click at [651, 466] on button "結帳" at bounding box center [646, 474] width 43 height 24
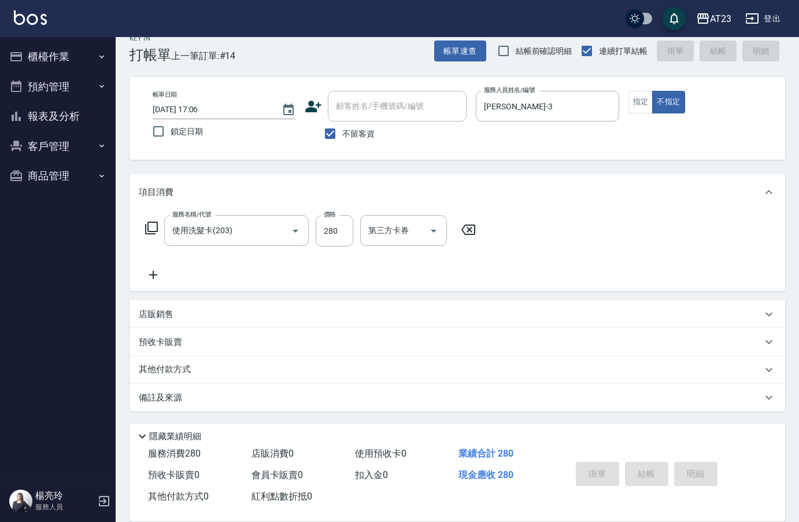
type input "[DATE] 17:09"
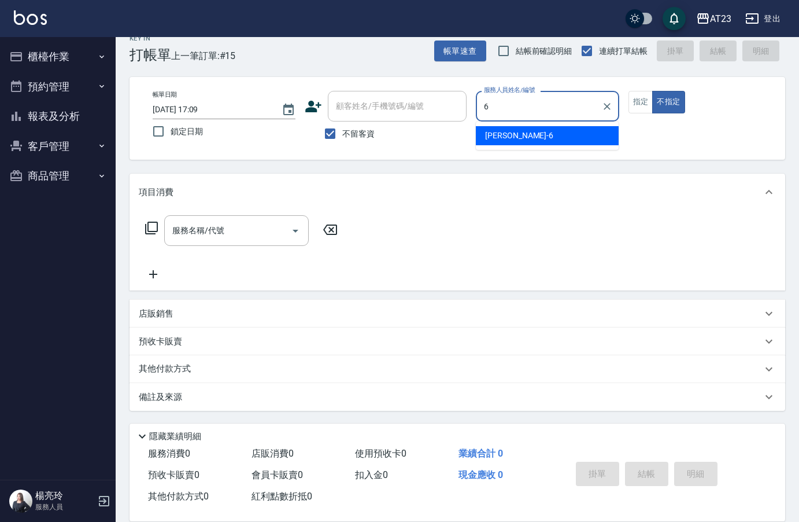
type input "Joann-6"
type button "false"
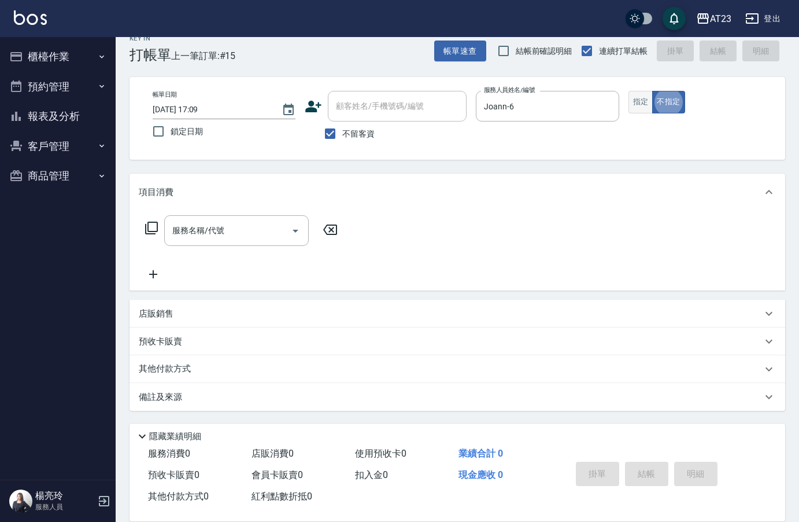
click at [641, 104] on button "指定" at bounding box center [641, 102] width 25 height 23
click at [215, 226] on div "服務名稱/代號 服務名稱/代號" at bounding box center [236, 230] width 145 height 31
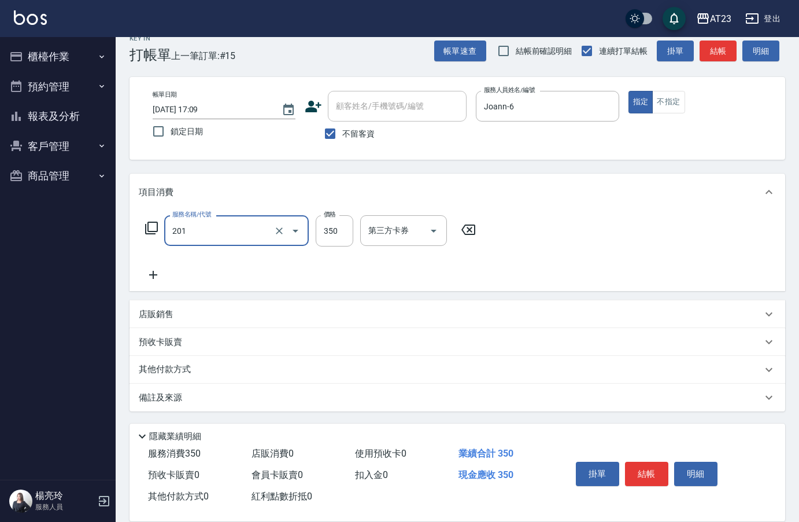
type input "一般洗髮(201)"
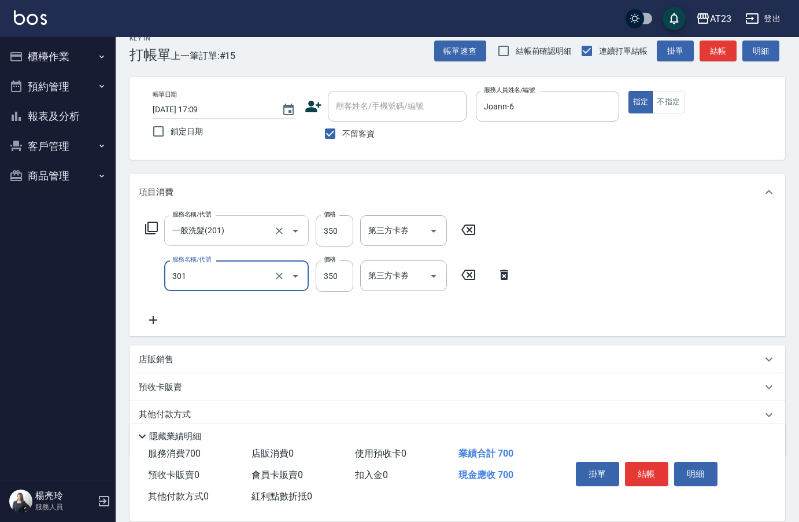
type input "造型剪髮(301)"
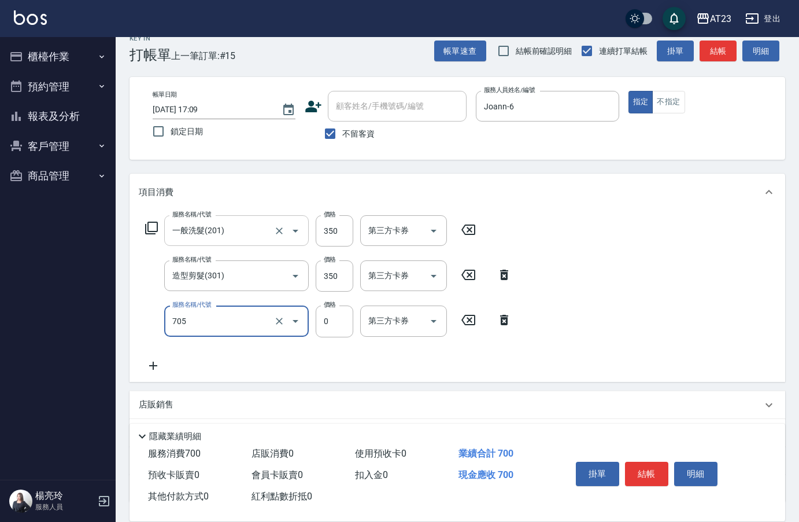
type input "互助50(705)"
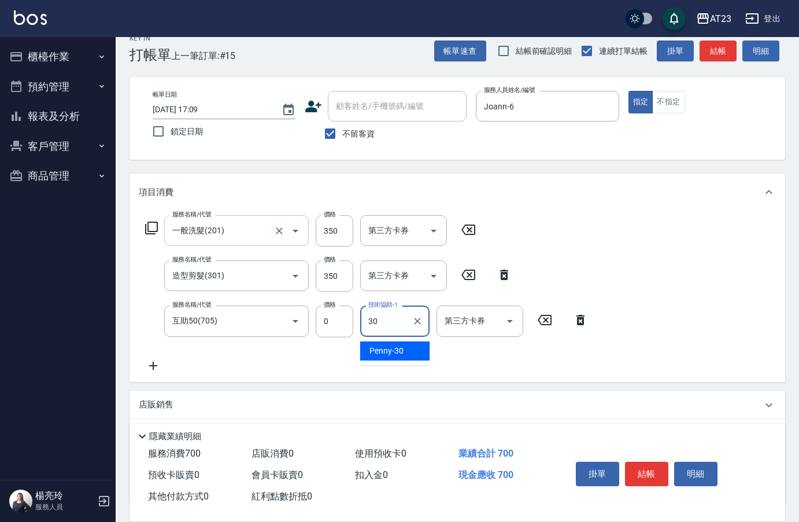
type input "Penny-30"
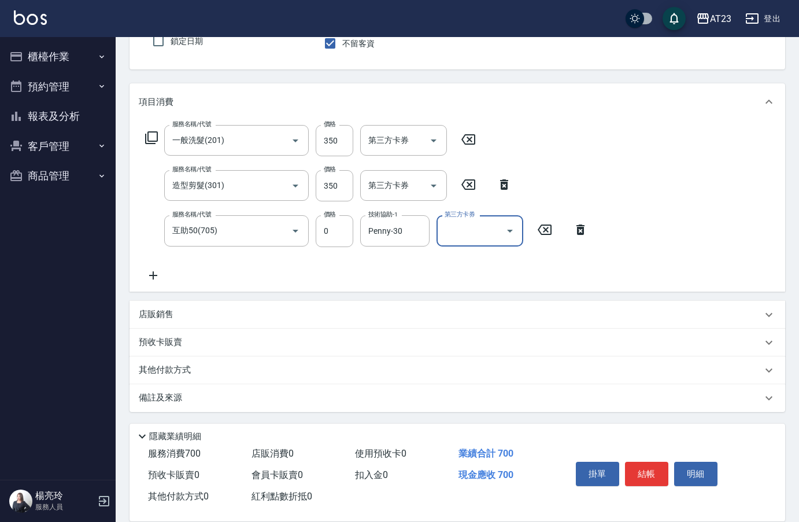
scroll to position [108, 0]
click at [197, 316] on div "店販銷售" at bounding box center [450, 313] width 623 height 12
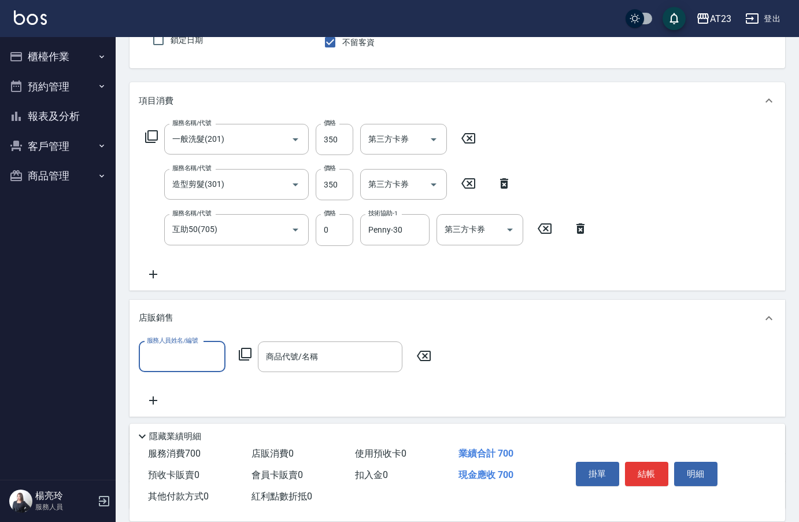
scroll to position [0, 0]
click at [211, 359] on input "服務人員姓名/編號" at bounding box center [182, 356] width 76 height 20
type input "Joann-6"
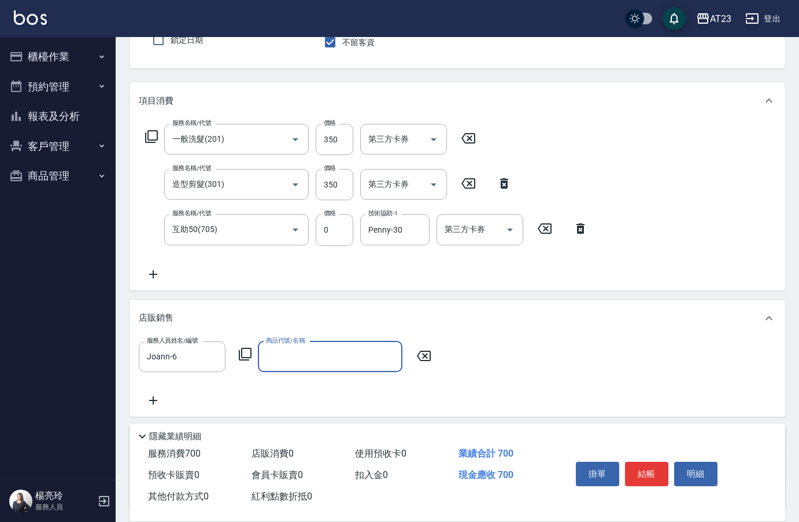
click at [249, 358] on icon at bounding box center [245, 354] width 14 height 14
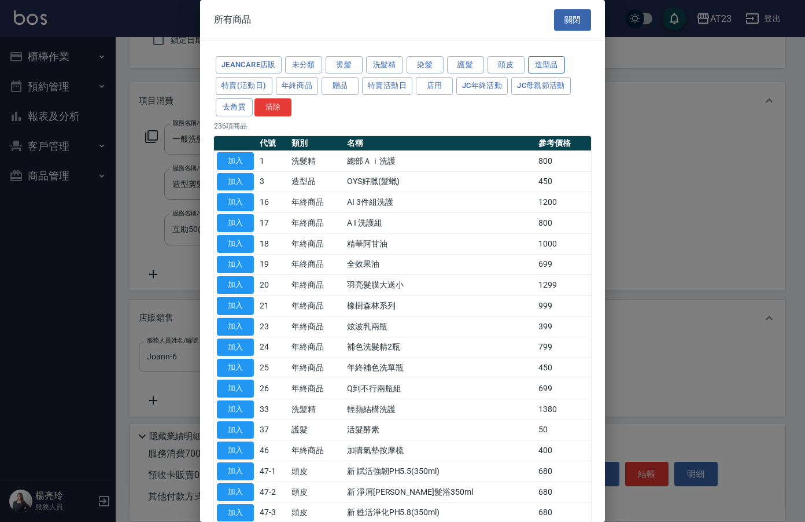
click at [549, 65] on button "造型品" at bounding box center [546, 65] width 37 height 18
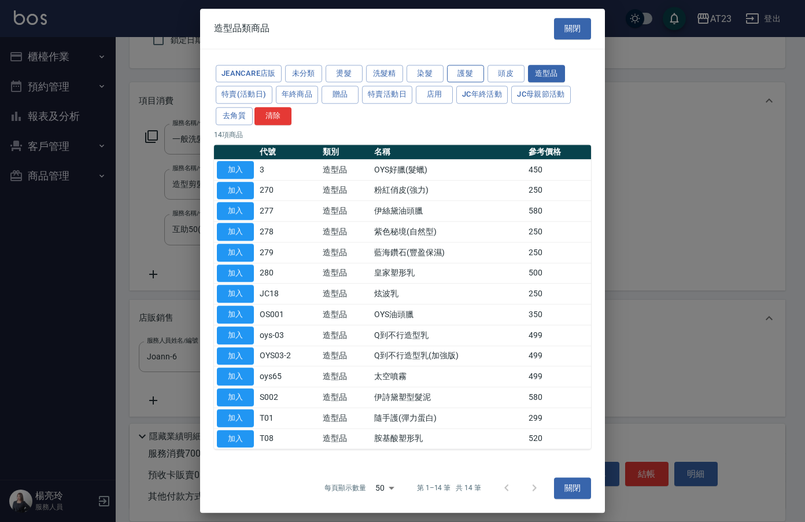
click at [468, 77] on button "護髮" at bounding box center [465, 74] width 37 height 18
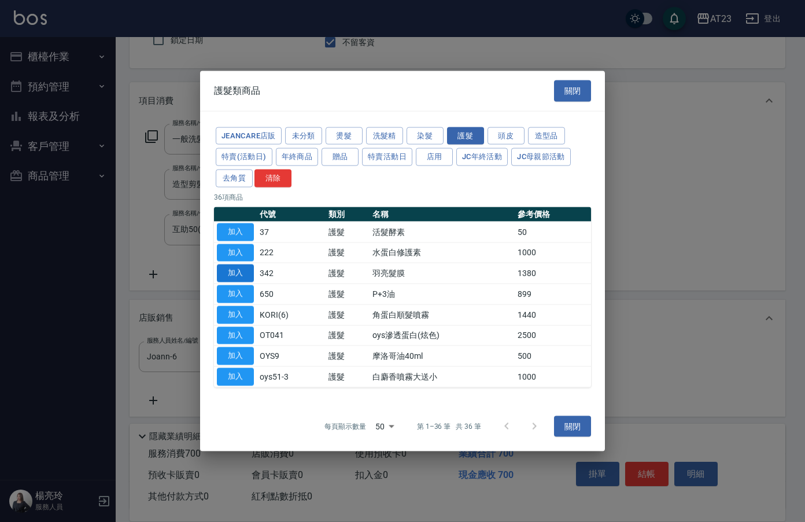
click at [242, 274] on button "加入" at bounding box center [235, 273] width 37 height 18
type input "羽亮髮膜"
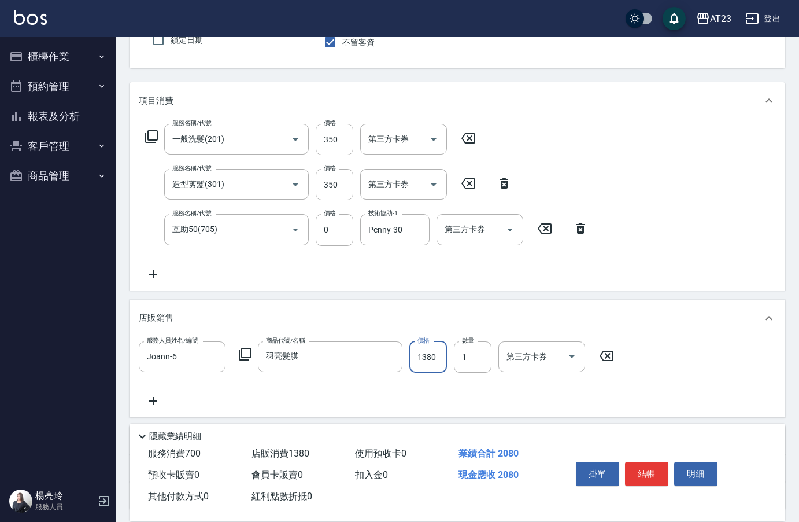
click at [422, 347] on input "1380" at bounding box center [428, 356] width 38 height 31
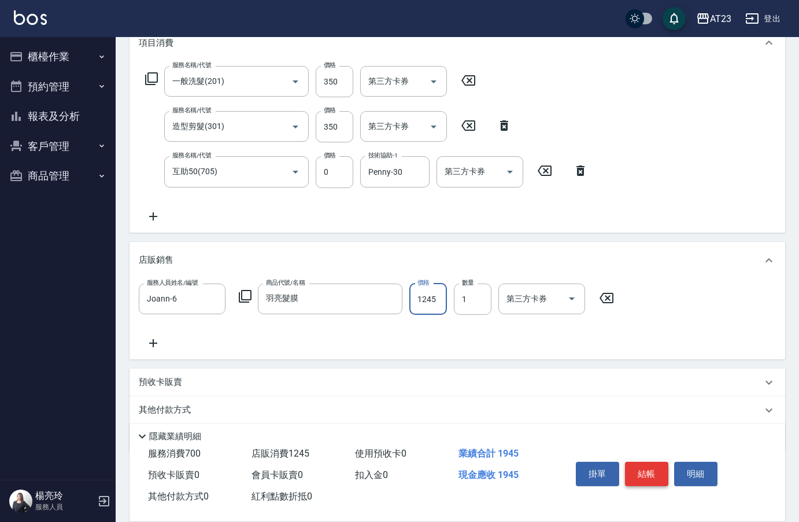
type input "1245"
click at [652, 466] on button "結帳" at bounding box center [646, 474] width 43 height 24
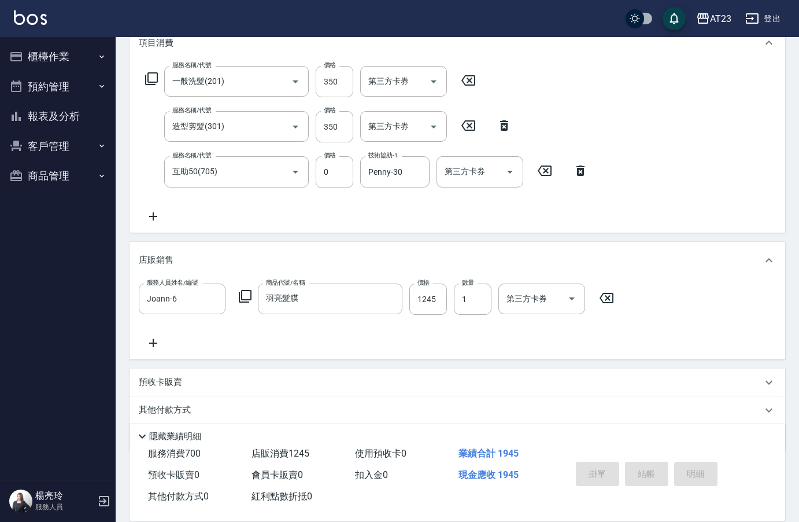
type input "[DATE] 17:10"
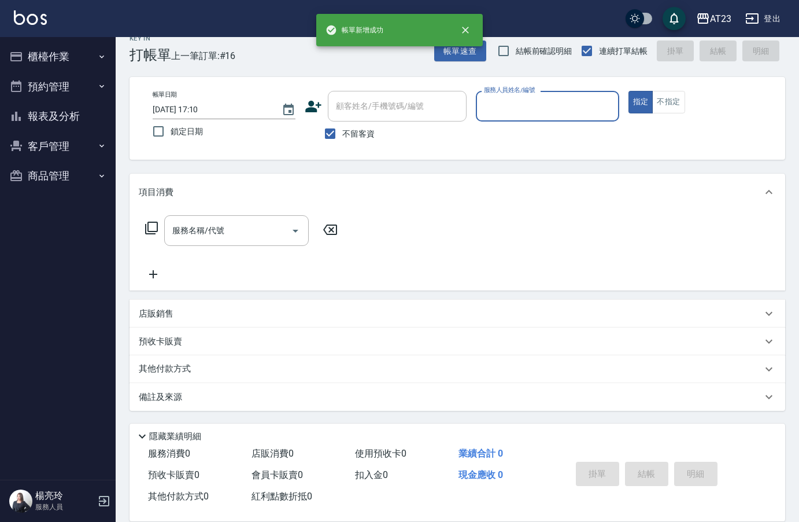
scroll to position [16, 0]
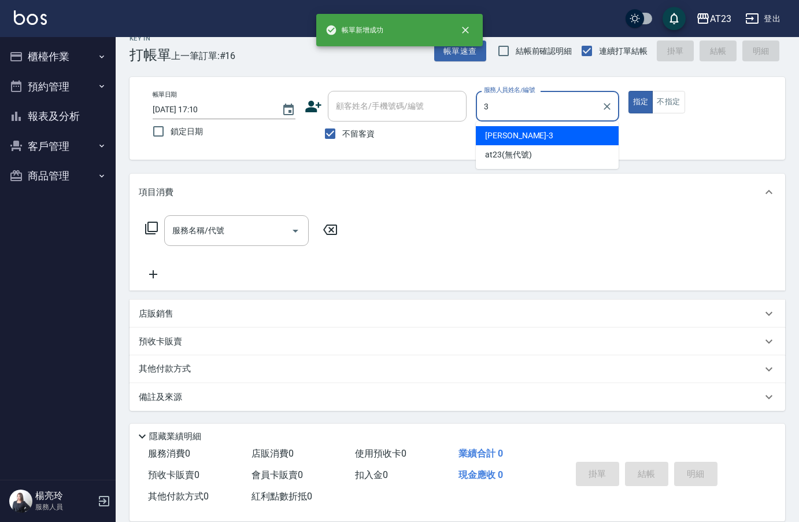
type input "[PERSON_NAME]-3"
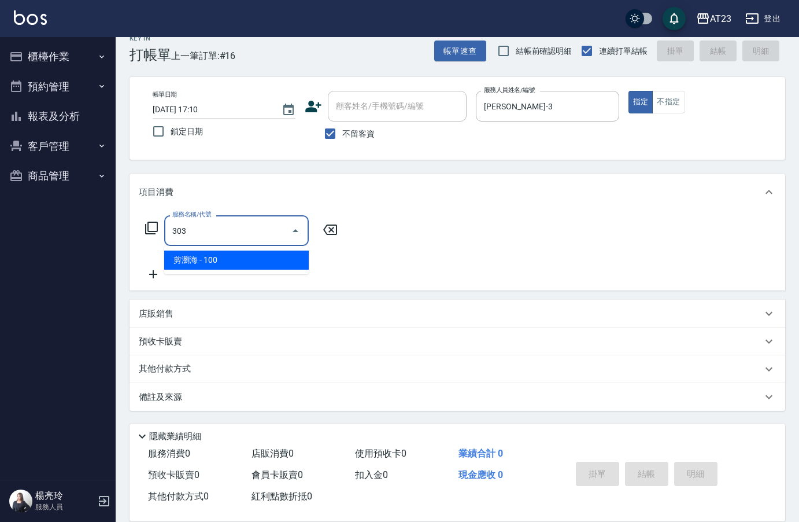
type input "剪瀏海(303)"
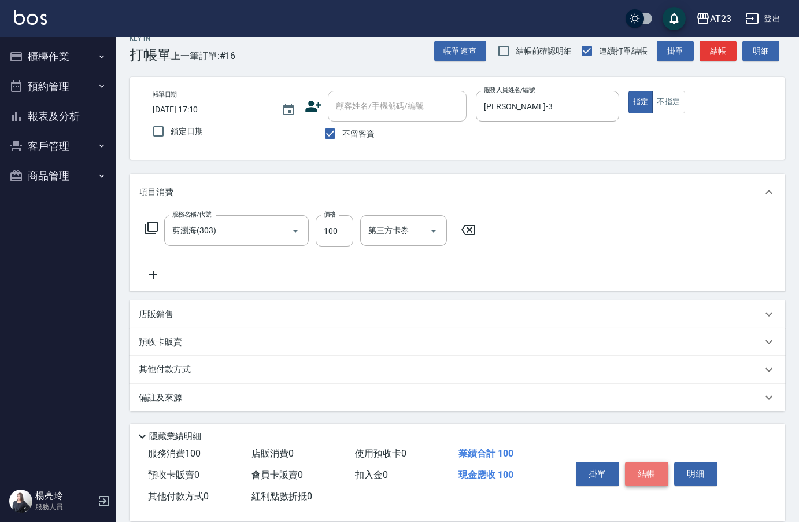
click at [654, 466] on button "結帳" at bounding box center [646, 474] width 43 height 24
